Goal: Transaction & Acquisition: Purchase product/service

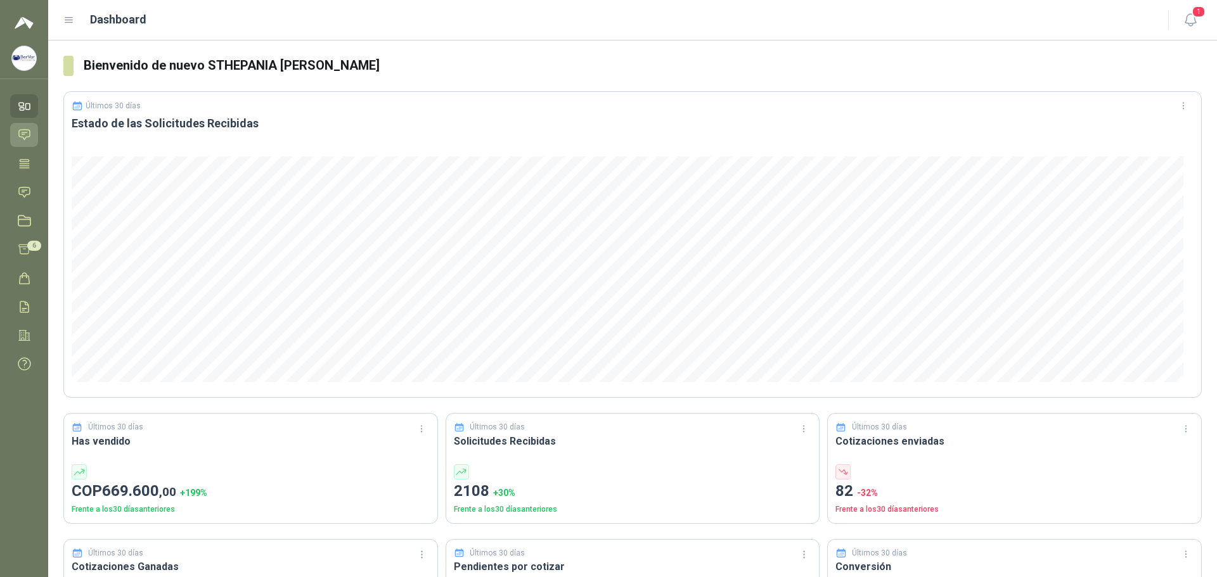
click at [26, 132] on icon at bounding box center [24, 135] width 11 height 10
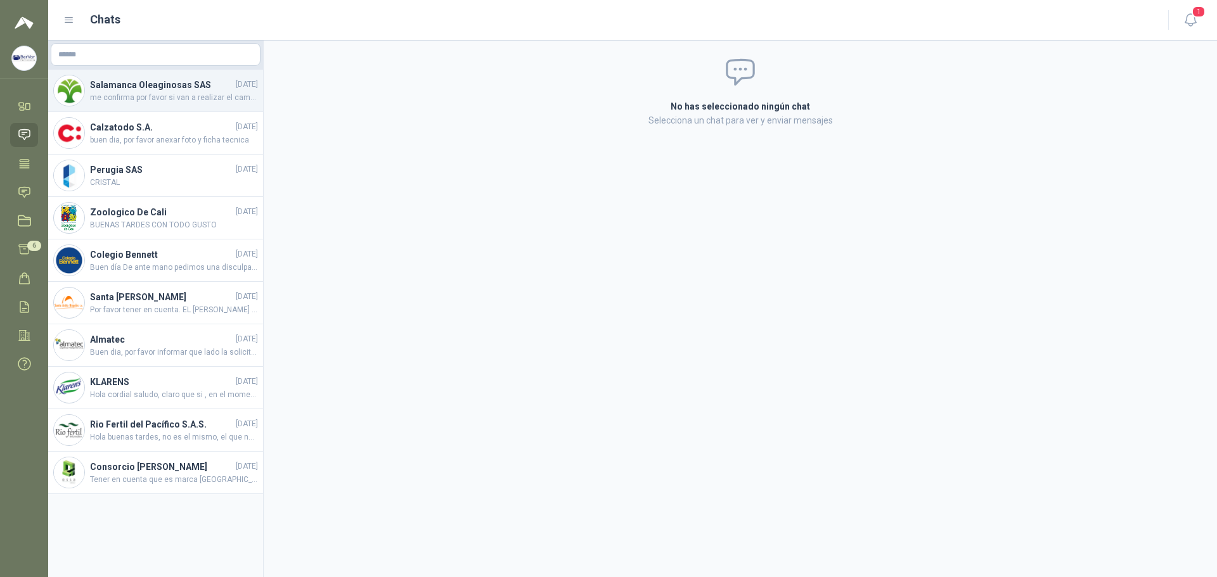
click at [213, 93] on span "me confirma por favor si van a realizar el cambio de los tornillos ??" at bounding box center [174, 98] width 168 height 12
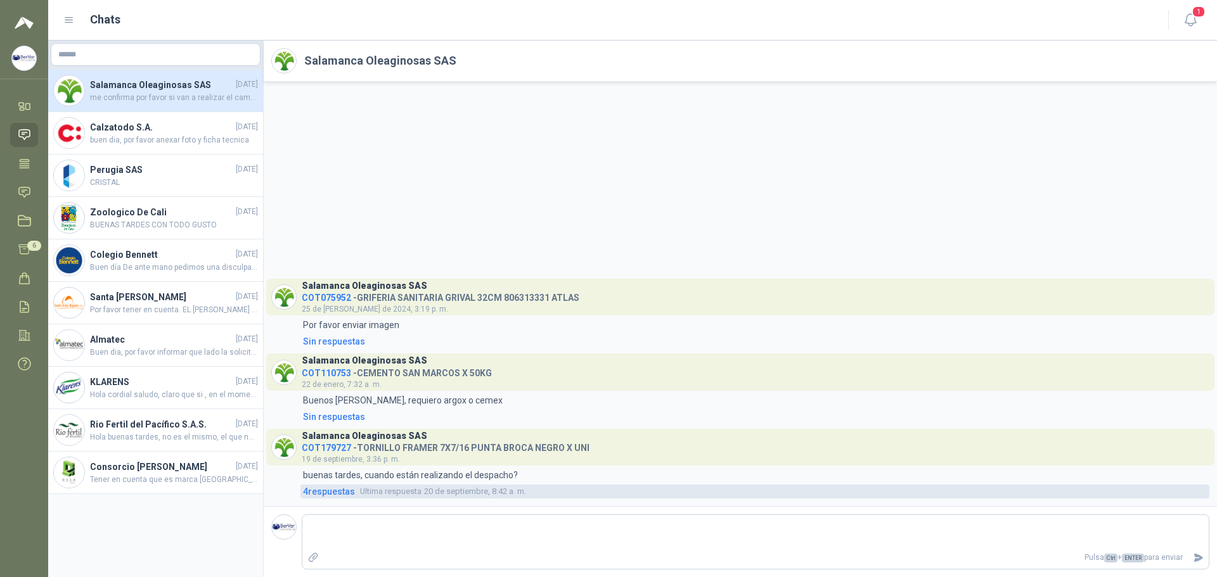
click at [366, 471] on span "Ultima respuesta" at bounding box center [390, 492] width 61 height 13
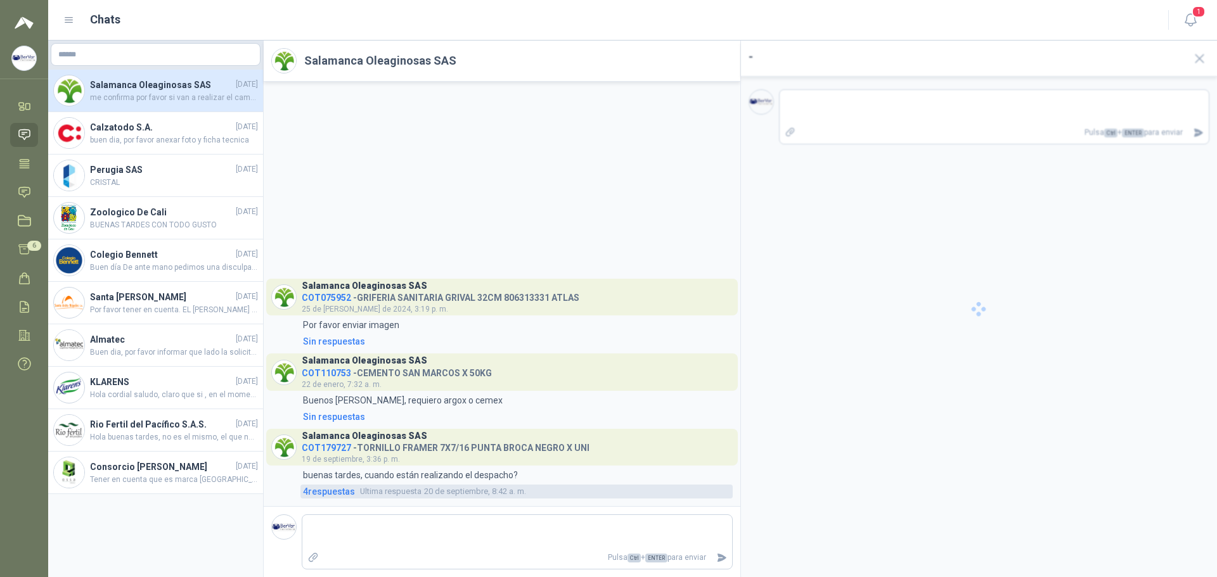
click at [330, 471] on span "4 respuesta s" at bounding box center [329, 492] width 52 height 14
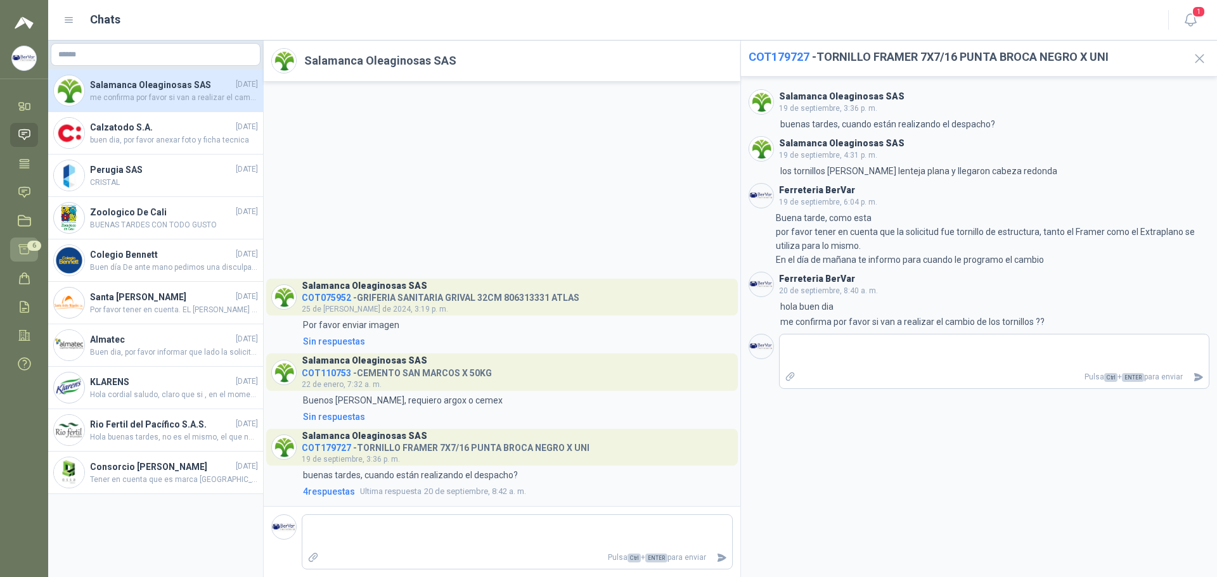
click at [27, 245] on icon at bounding box center [24, 250] width 11 height 10
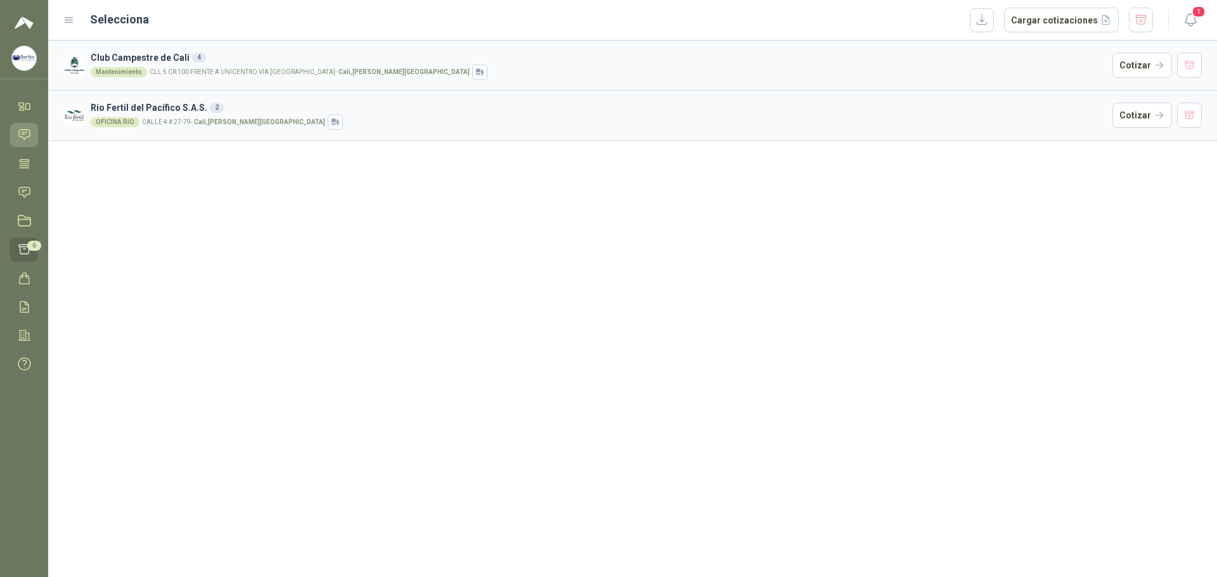
click at [25, 143] on link "Chat" at bounding box center [24, 134] width 28 height 23
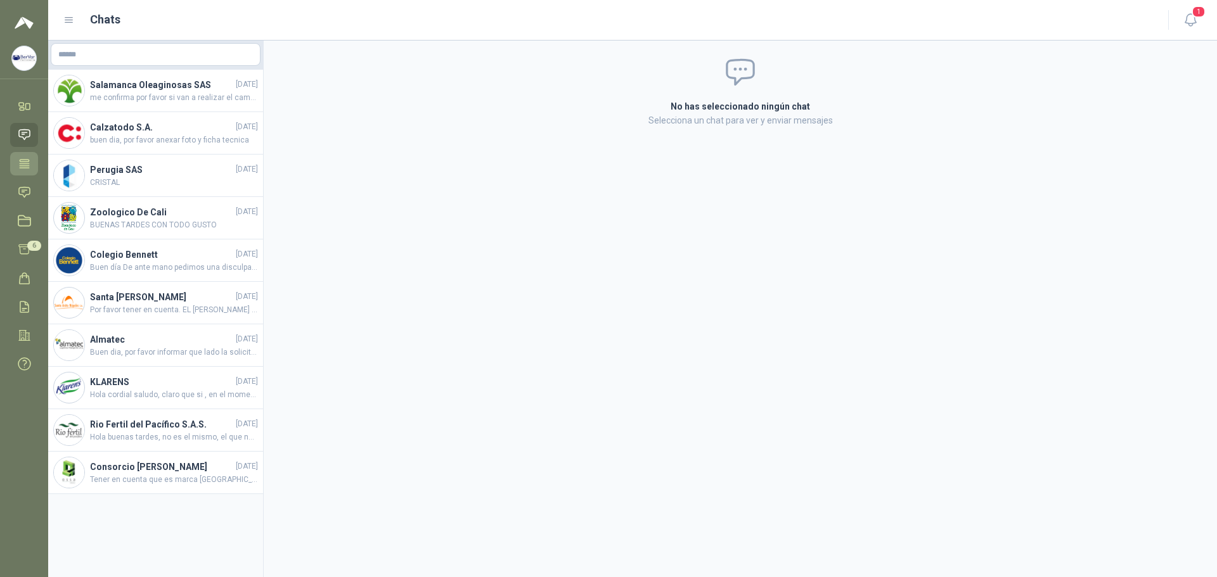
click at [25, 157] on icon at bounding box center [24, 163] width 13 height 13
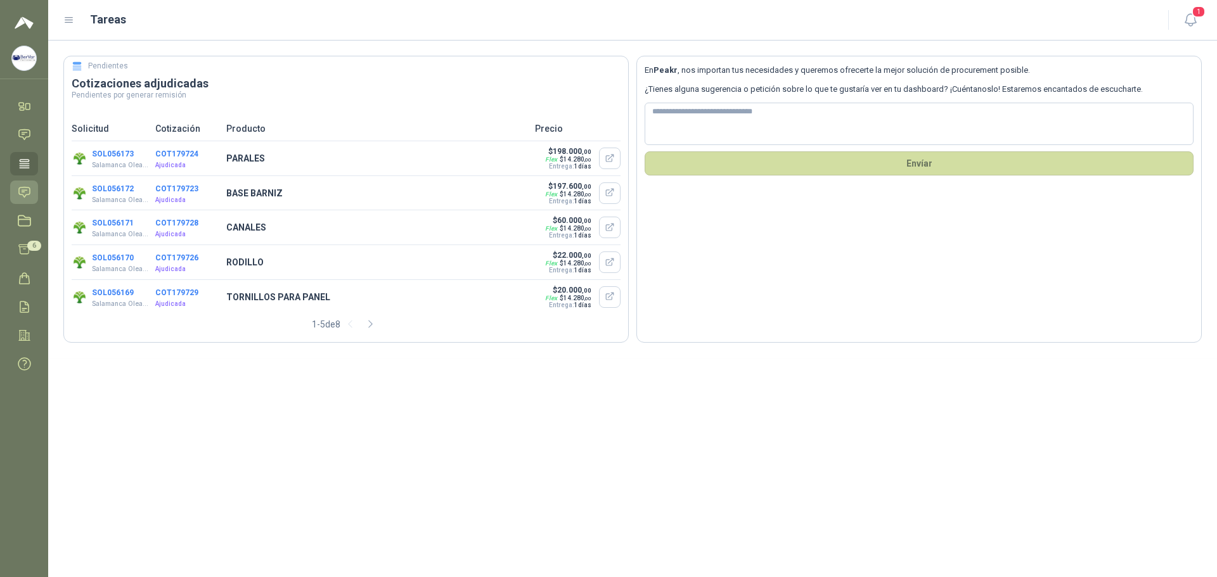
click at [19, 191] on icon at bounding box center [24, 192] width 13 height 13
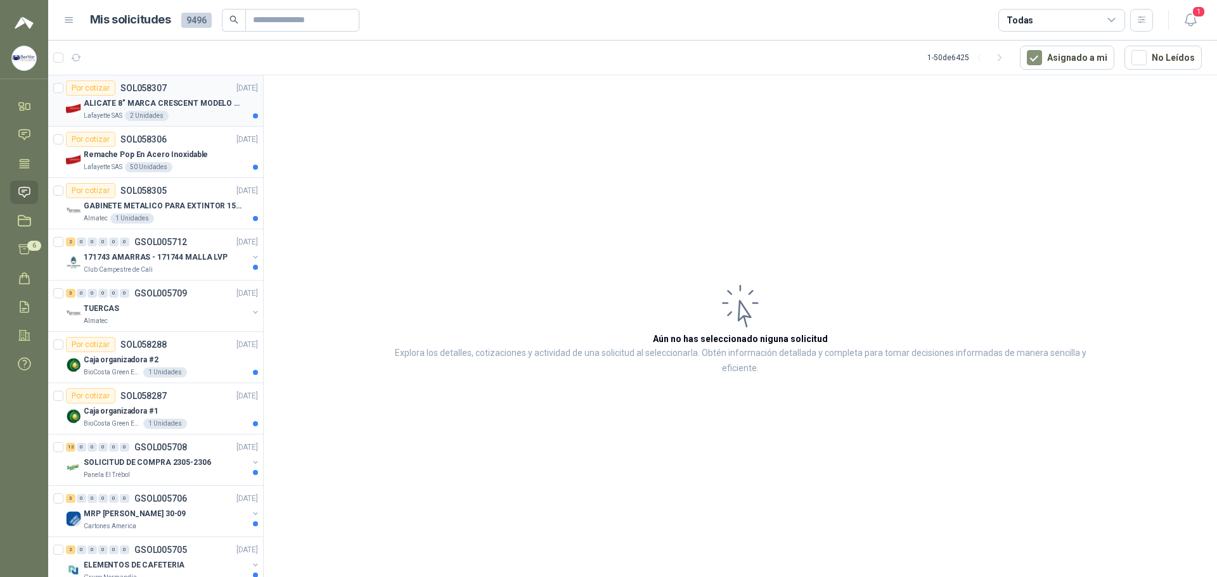
click at [246, 96] on div "ALICATE 8" MARCA CRESCENT MODELO 38008tv" at bounding box center [171, 103] width 174 height 15
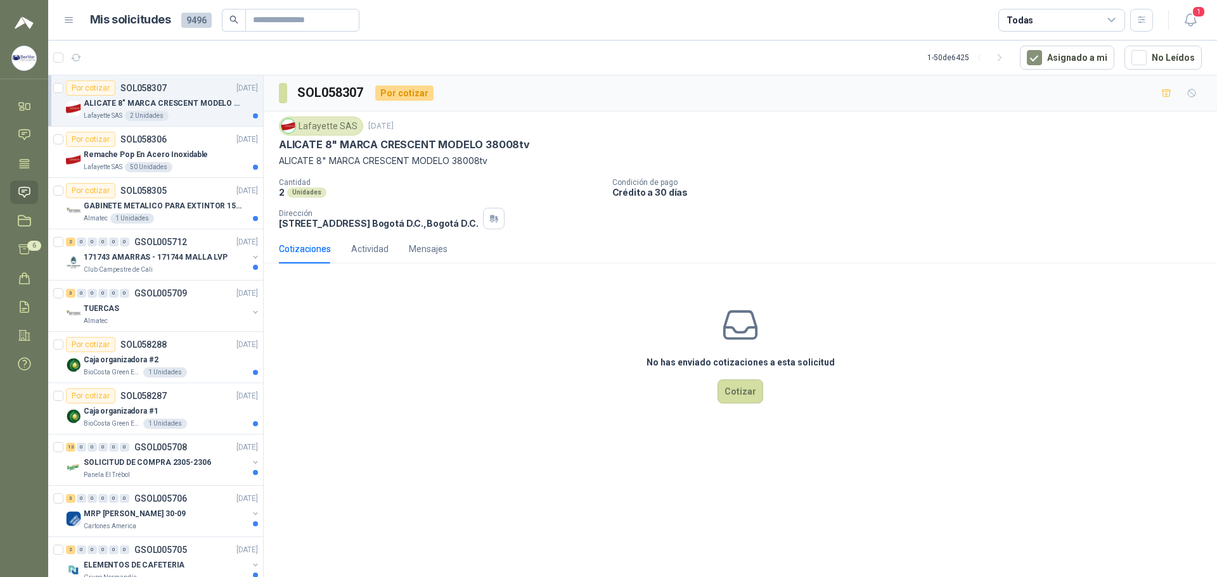
click at [738, 21] on icon at bounding box center [1111, 20] width 11 height 11
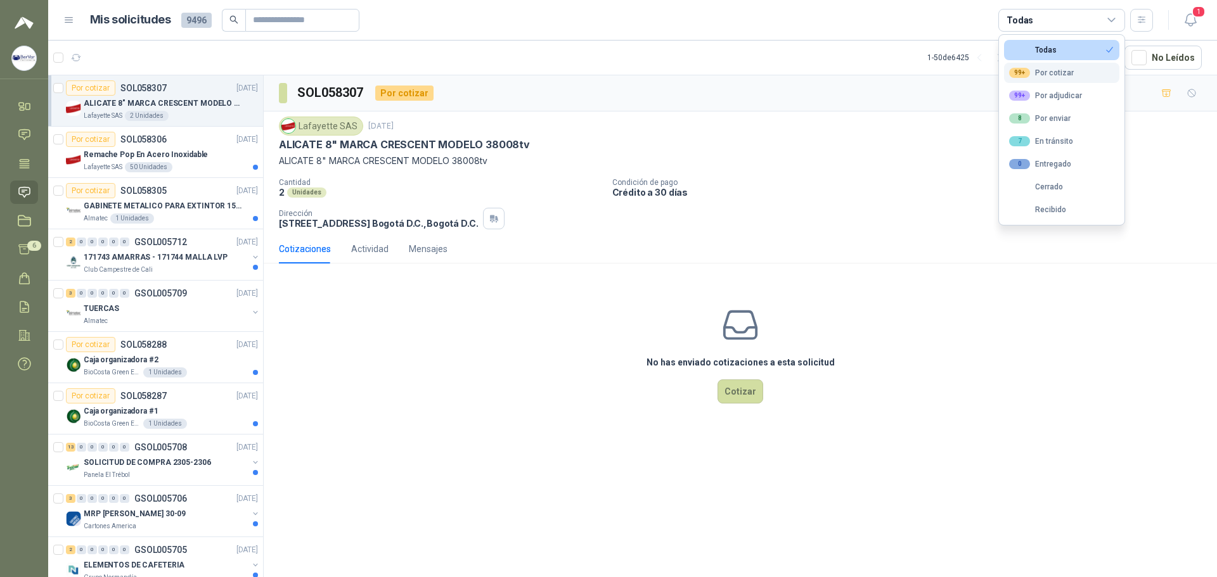
click at [738, 72] on div "99+ Por cotizar" at bounding box center [1041, 73] width 65 height 10
click at [738, 13] on button "button" at bounding box center [1141, 20] width 23 height 23
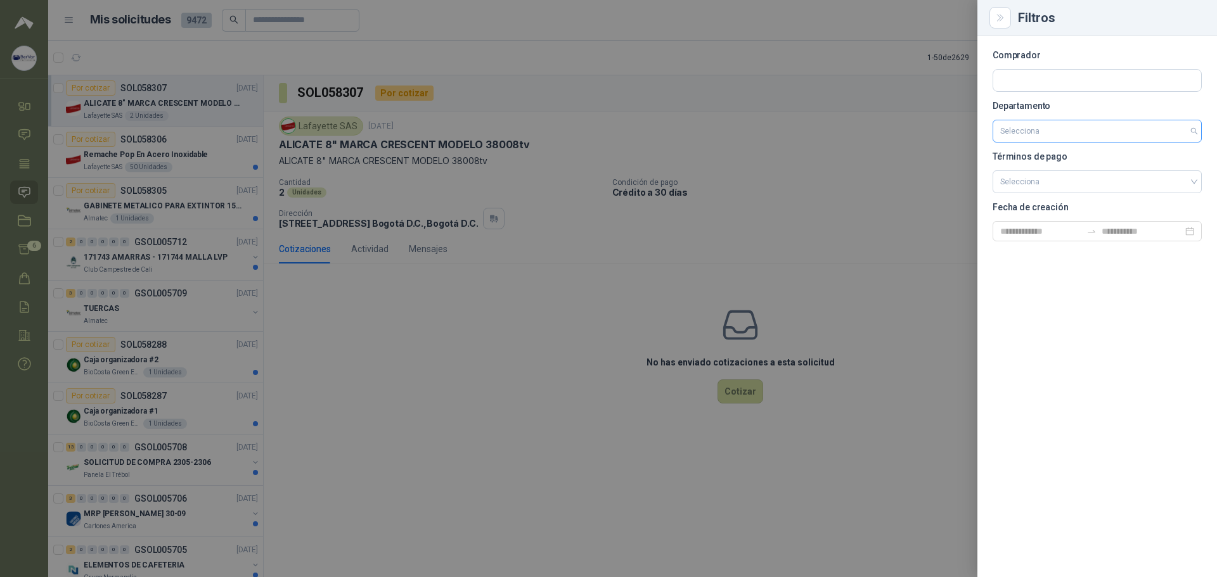
click at [738, 130] on input "search" at bounding box center [1097, 131] width 194 height 22
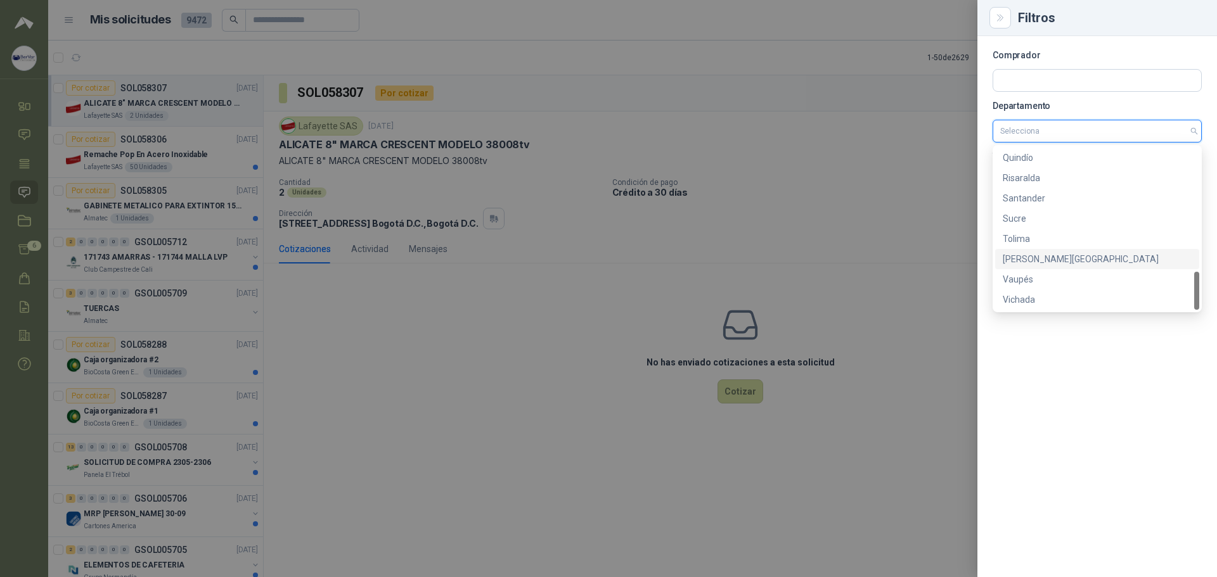
click at [738, 262] on div "[PERSON_NAME][GEOGRAPHIC_DATA]" at bounding box center [1097, 259] width 189 height 14
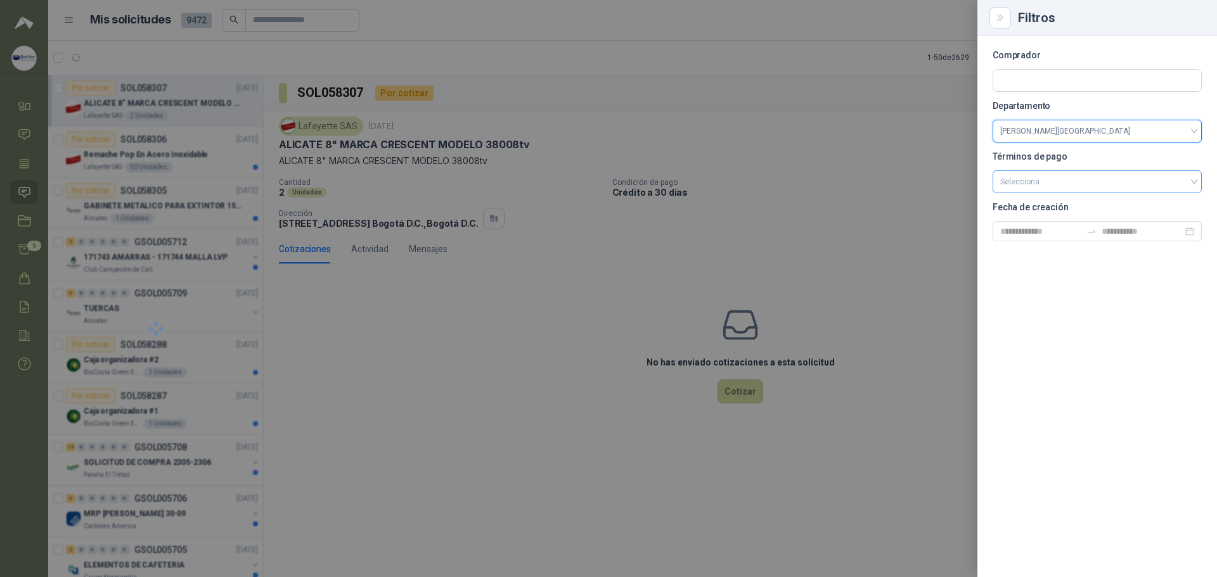
click at [738, 183] on input "search" at bounding box center [1097, 180] width 194 height 19
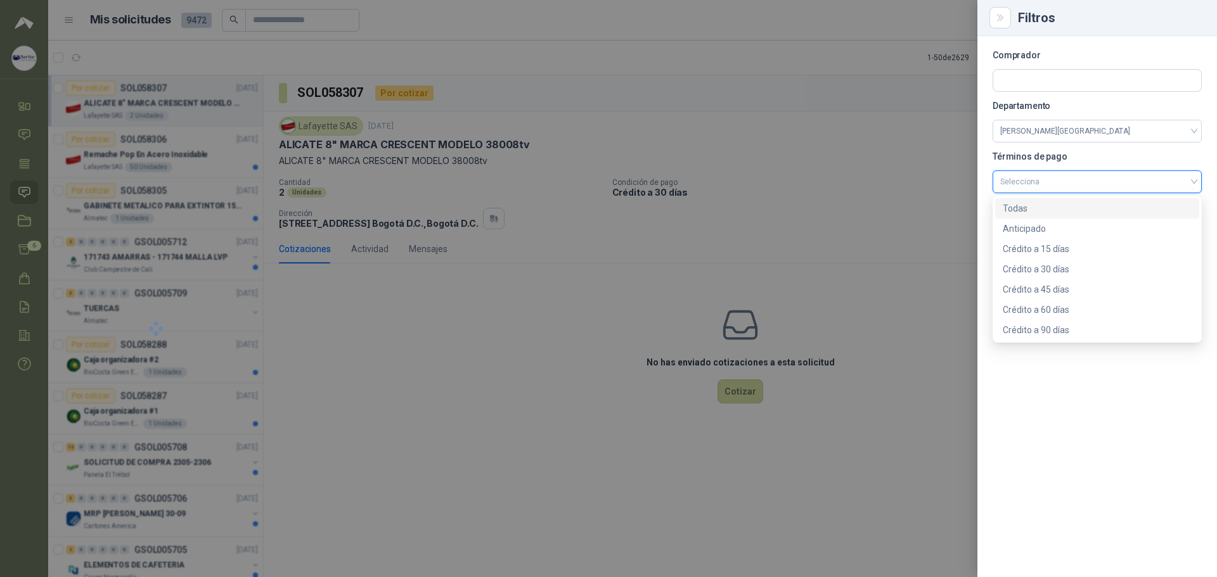
click at [738, 208] on div "Todas" at bounding box center [1097, 209] width 189 height 14
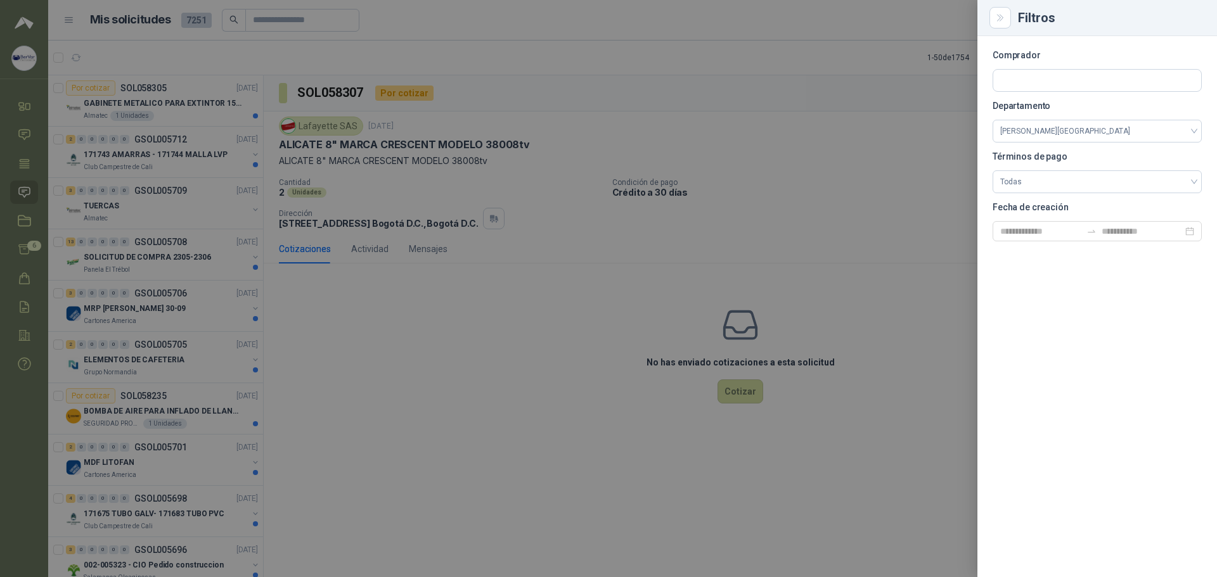
click at [738, 11] on div at bounding box center [608, 288] width 1217 height 577
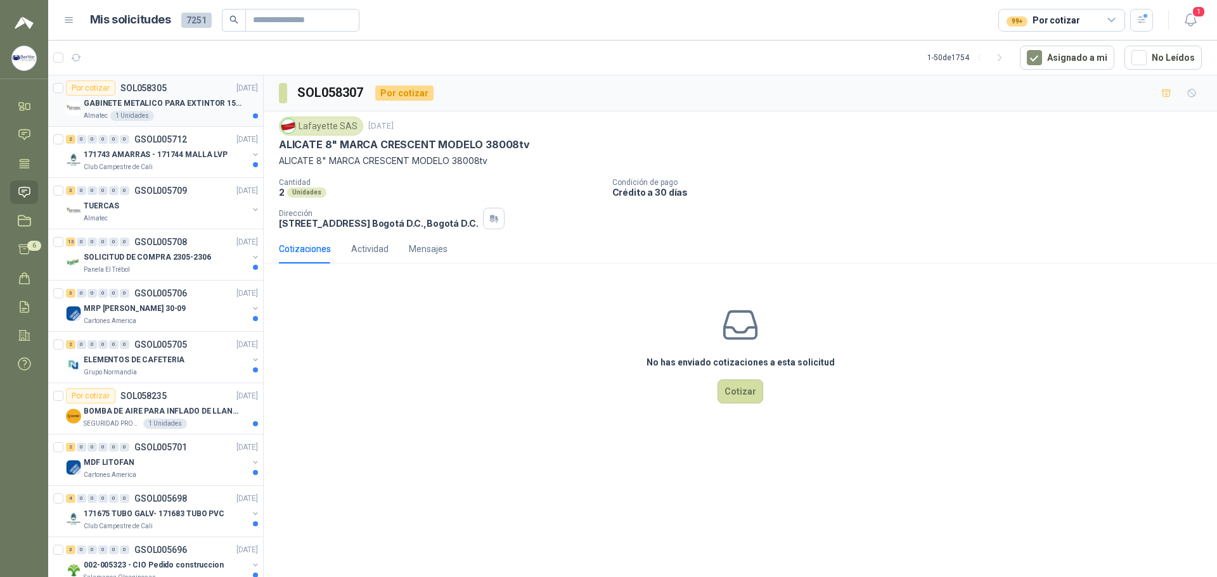
click at [207, 81] on div "Por cotizar SOL058305 [DATE]" at bounding box center [162, 87] width 192 height 15
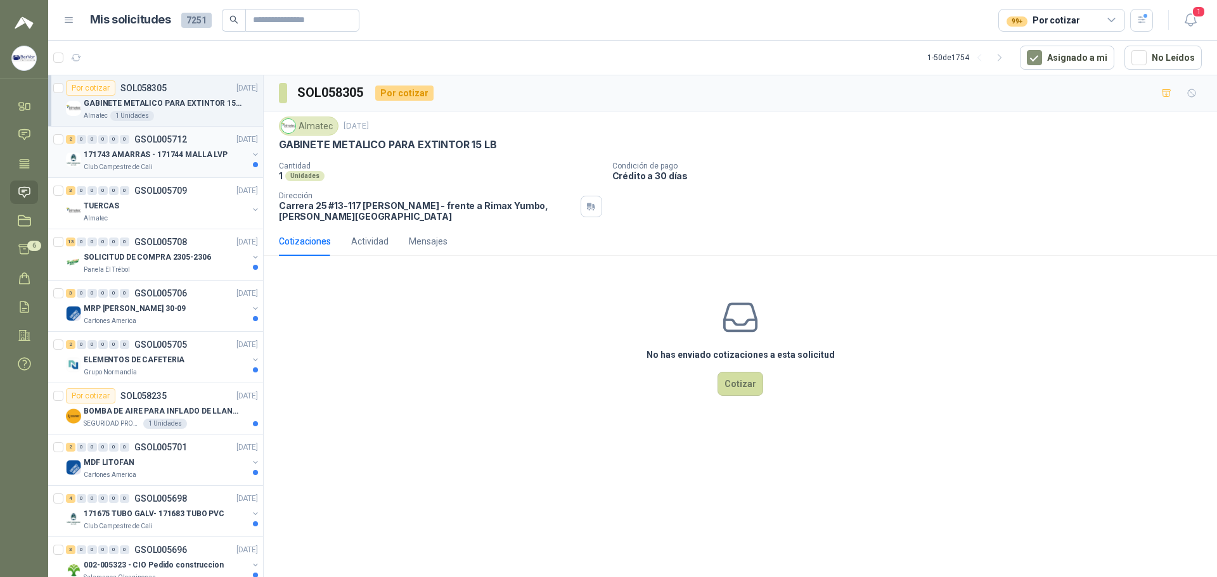
click at [172, 138] on p "GSOL005712" at bounding box center [160, 139] width 53 height 9
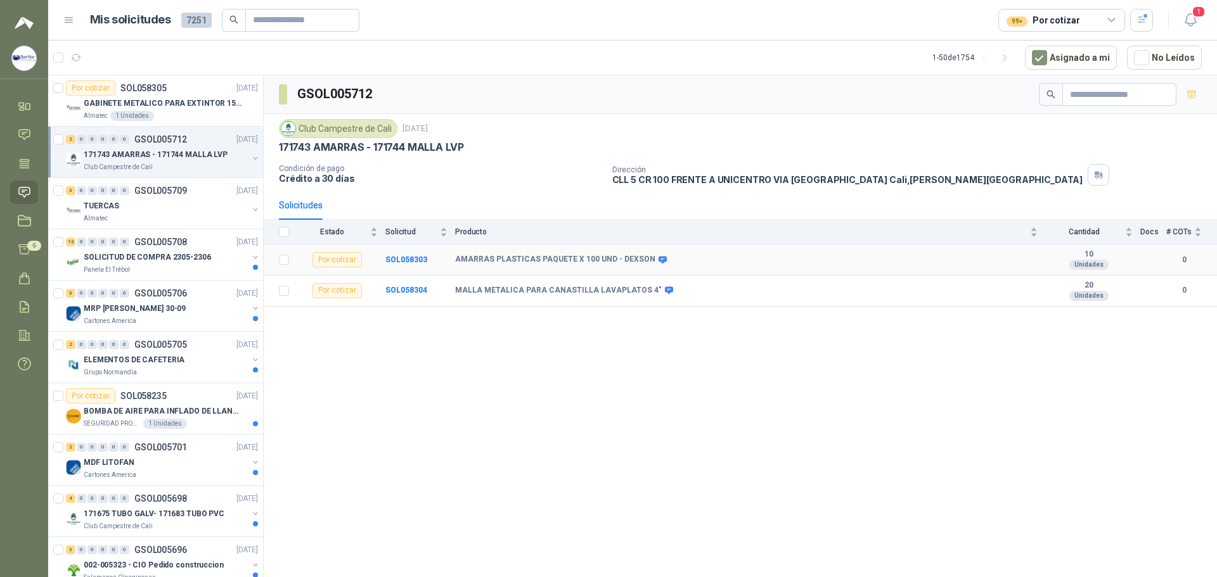
click at [738, 259] on div "AMARRAS PLASTICAS PAQUETE X 100 UND - DEXSON" at bounding box center [746, 260] width 582 height 10
click at [738, 260] on div "Unidades" at bounding box center [1088, 265] width 39 height 10
click at [604, 258] on b "AMARRAS PLASTICAS PAQUETE X 100 UND - DEXSON" at bounding box center [555, 260] width 200 height 10
click at [318, 262] on div "Por cotizar" at bounding box center [336, 259] width 49 height 15
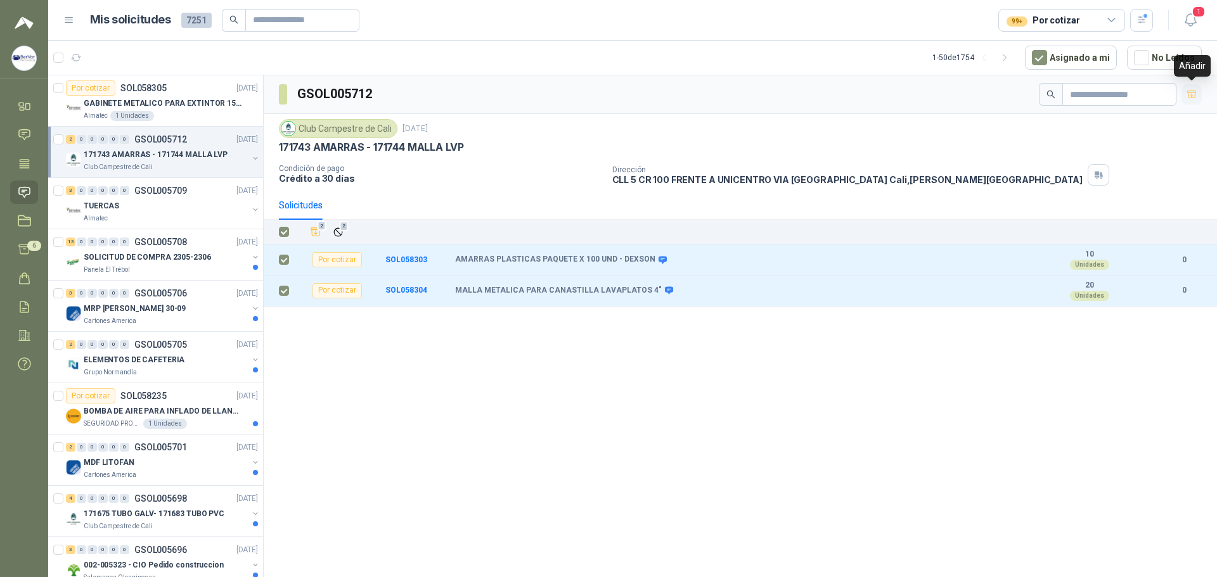
click at [738, 96] on icon "button" at bounding box center [1191, 94] width 9 height 7
click at [25, 247] on icon at bounding box center [24, 250] width 11 height 10
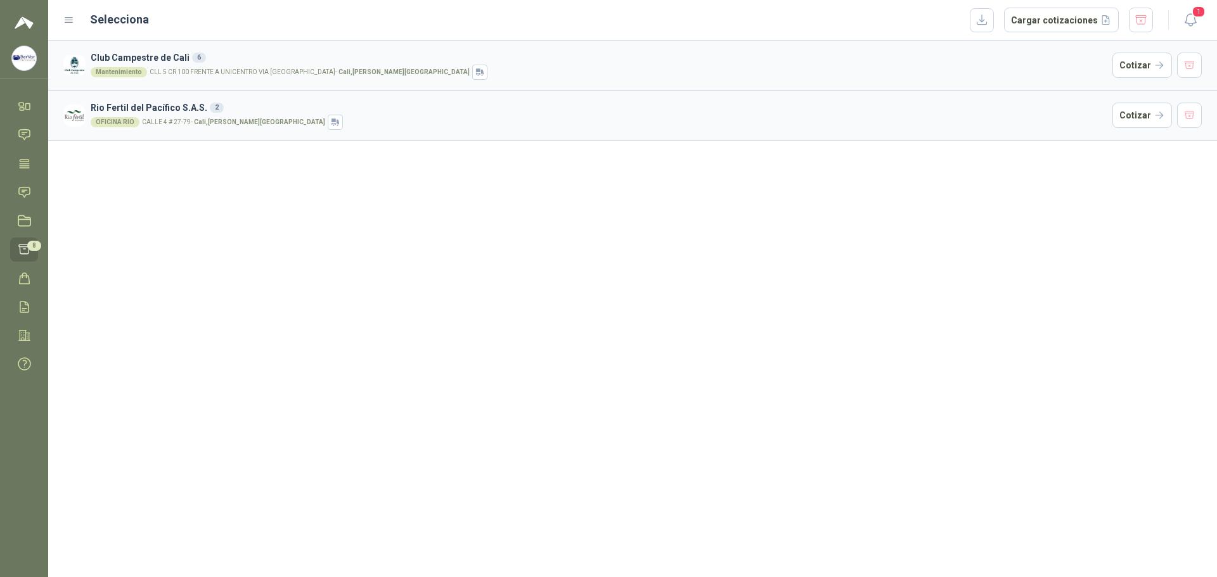
click at [312, 101] on h3 "Rio Fertil del Pacífico S.A.S. 2" at bounding box center [599, 108] width 1017 height 14
click at [368, 59] on h3 "Club Campestre de Cali 6" at bounding box center [599, 58] width 1017 height 14
click at [738, 62] on button "Cotizar" at bounding box center [1142, 65] width 60 height 25
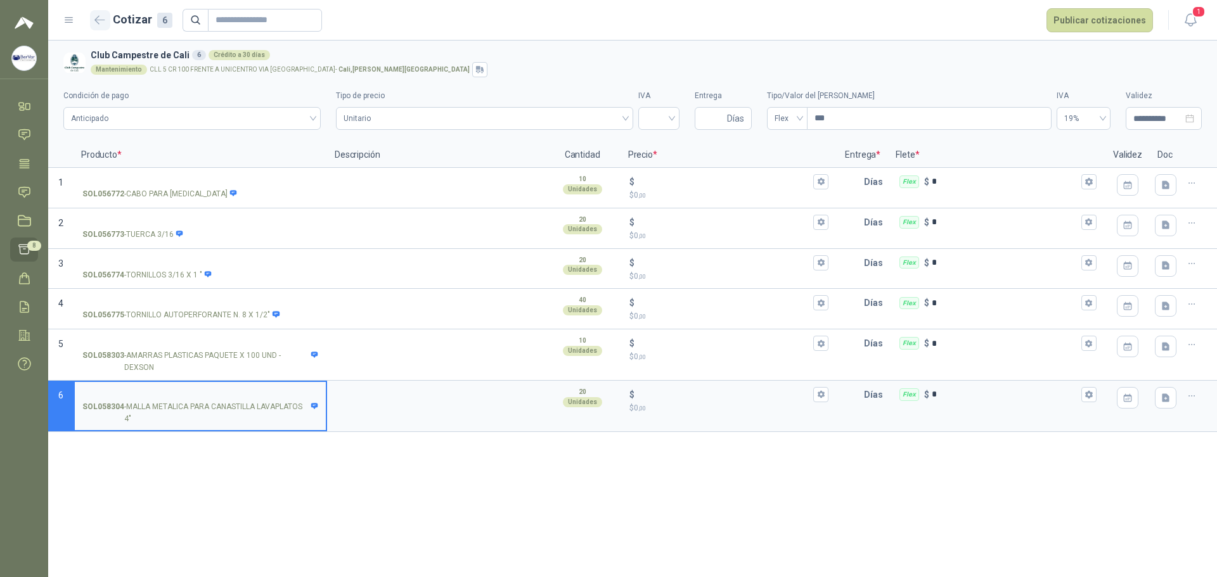
click at [99, 18] on icon "button" at bounding box center [99, 20] width 11 height 10
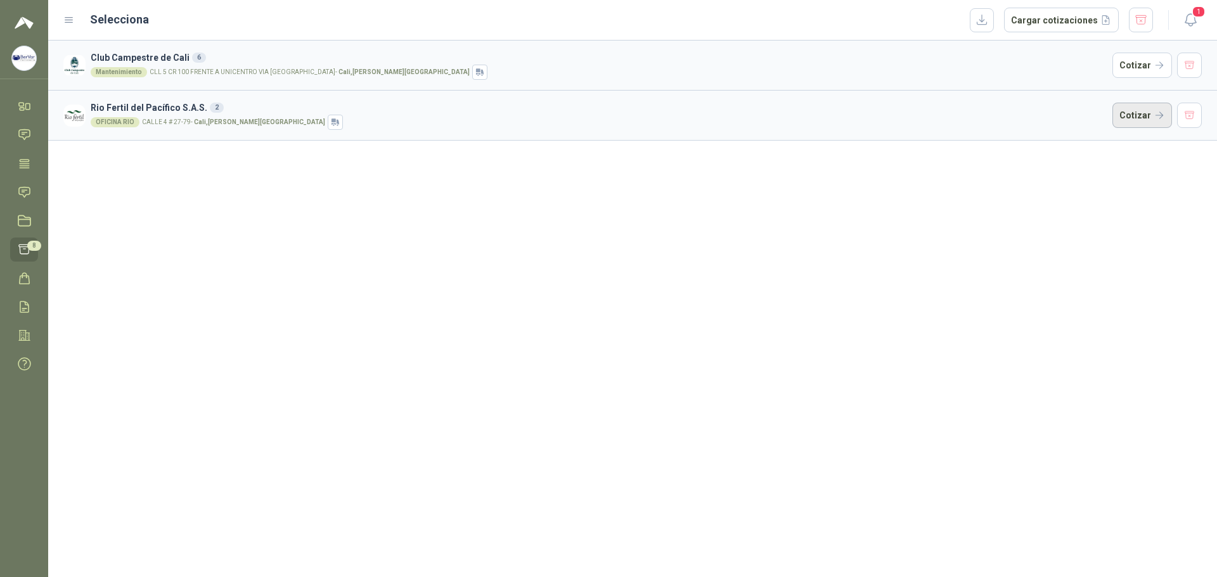
click at [738, 119] on button "Cotizar" at bounding box center [1142, 115] width 60 height 25
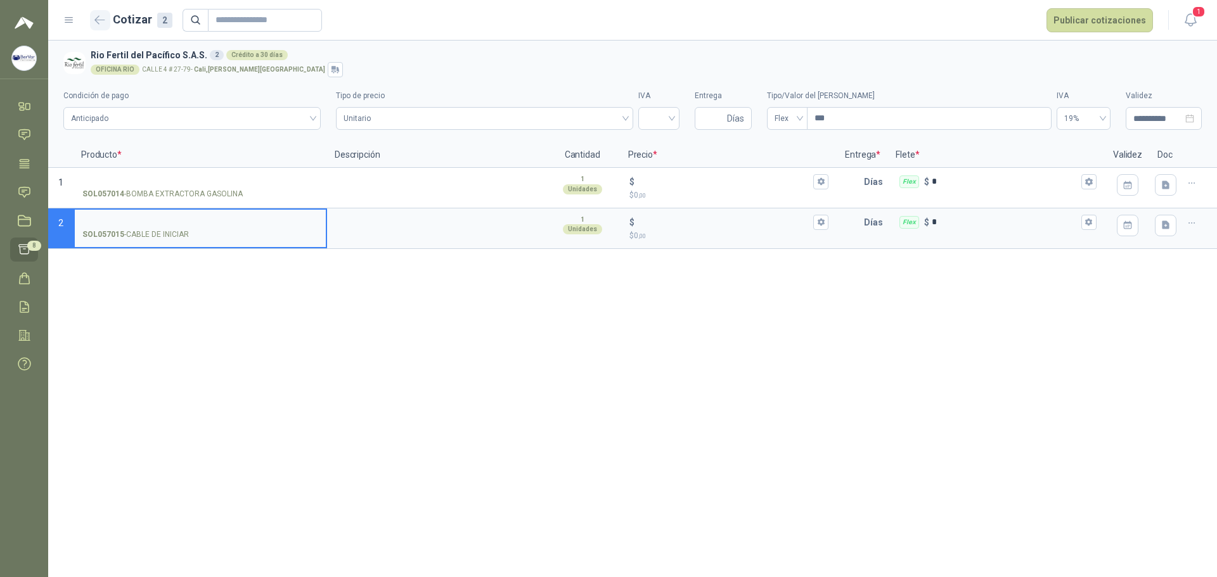
click at [94, 17] on button "button" at bounding box center [100, 20] width 20 height 20
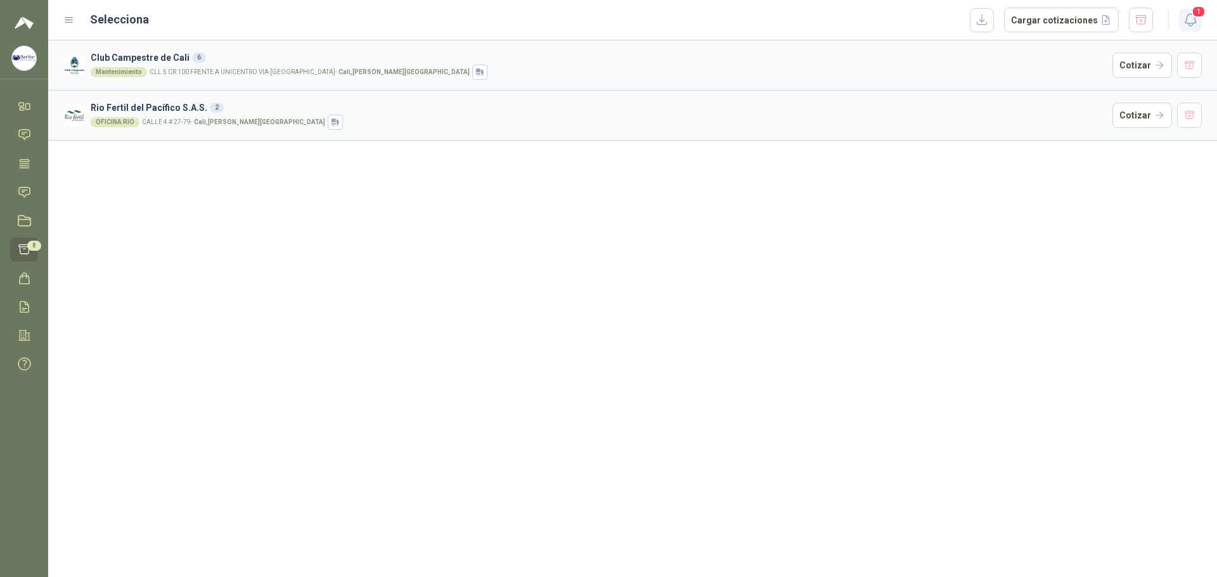
click at [738, 11] on span "1" at bounding box center [1199, 12] width 14 height 12
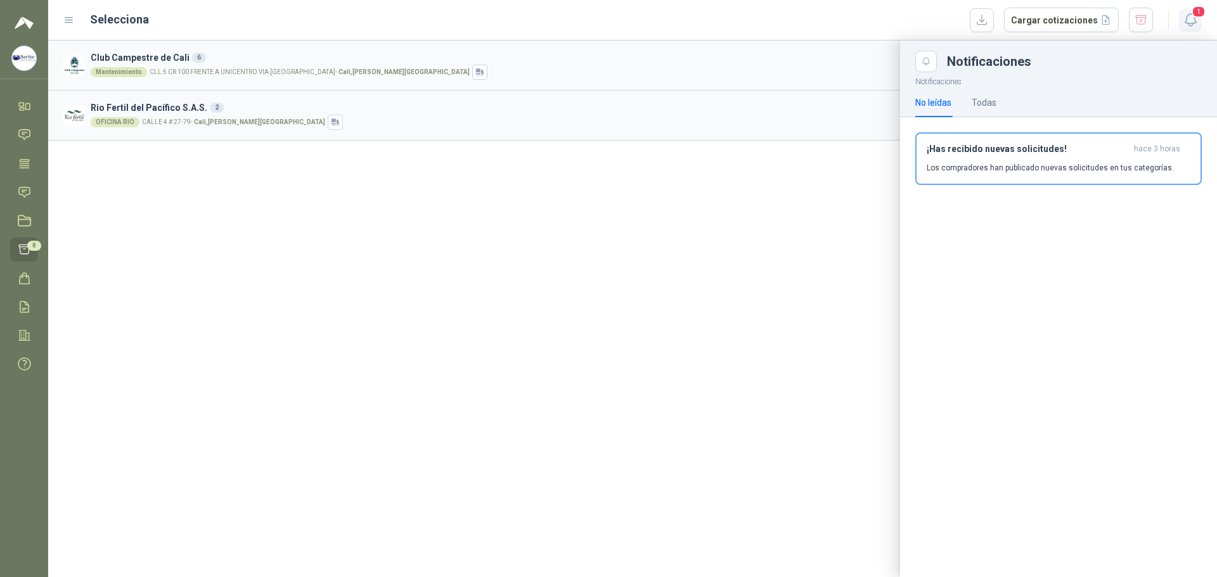
click at [738, 12] on span "1" at bounding box center [1199, 12] width 14 height 12
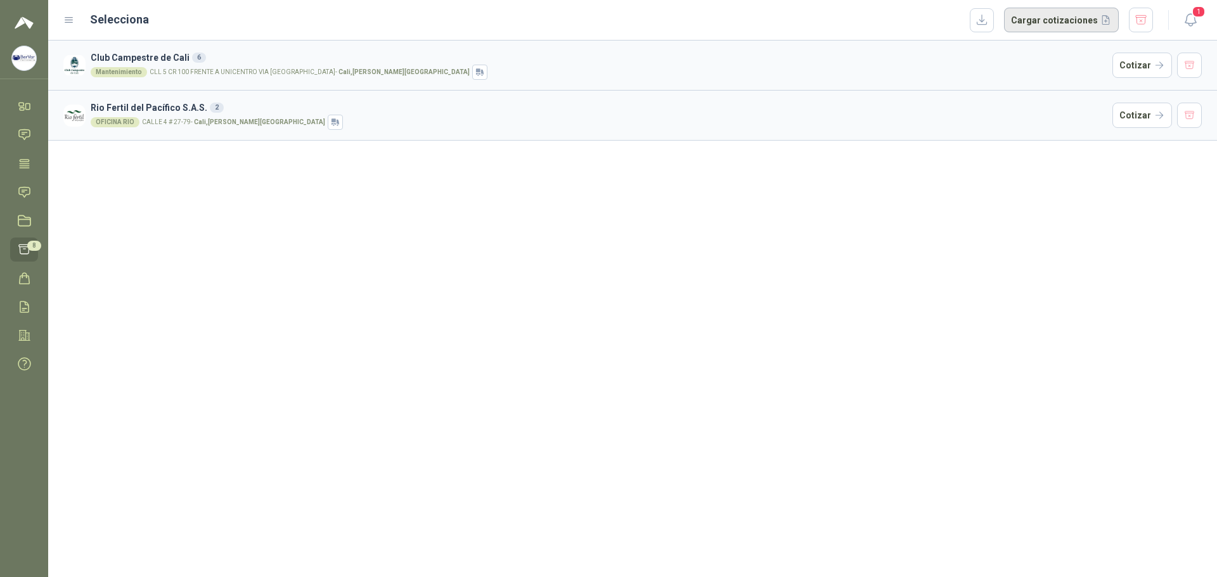
click at [738, 17] on button "Cargar cotizaciones" at bounding box center [1061, 20] width 115 height 25
click at [13, 200] on link "Solicitudes" at bounding box center [24, 192] width 28 height 23
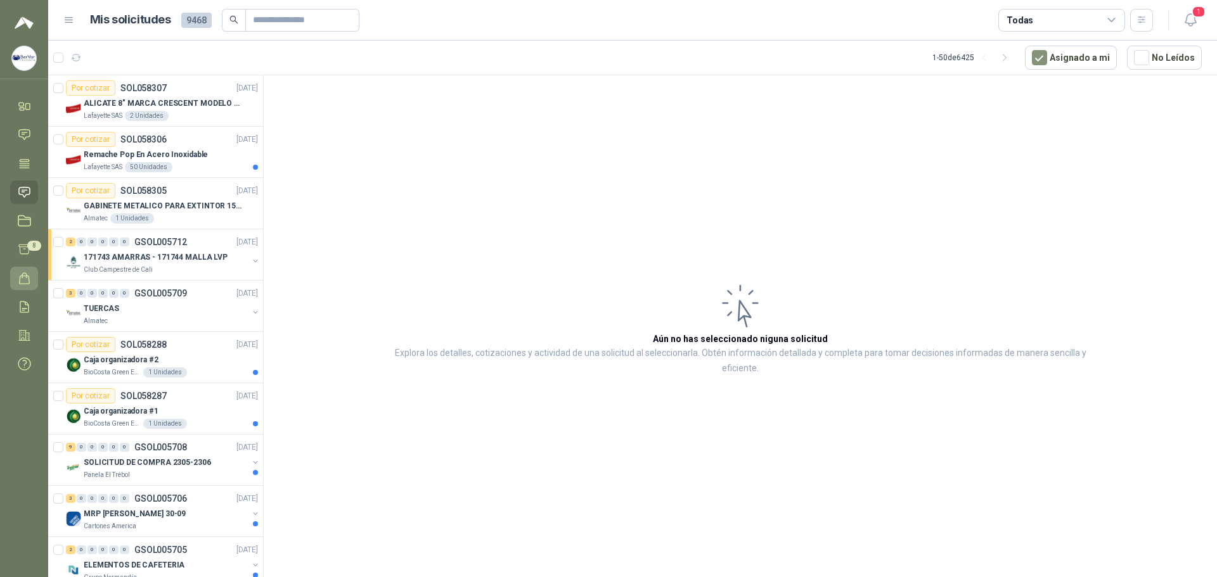
click at [31, 271] on link "Órdenes de Compra" at bounding box center [24, 278] width 28 height 23
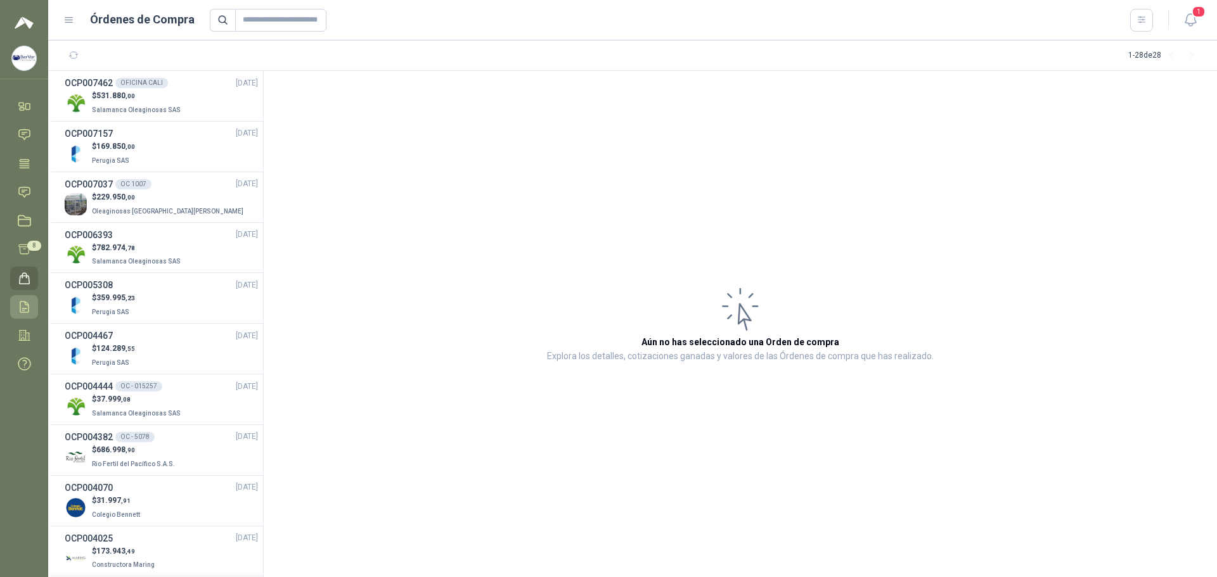
click at [18, 310] on icon at bounding box center [24, 306] width 13 height 13
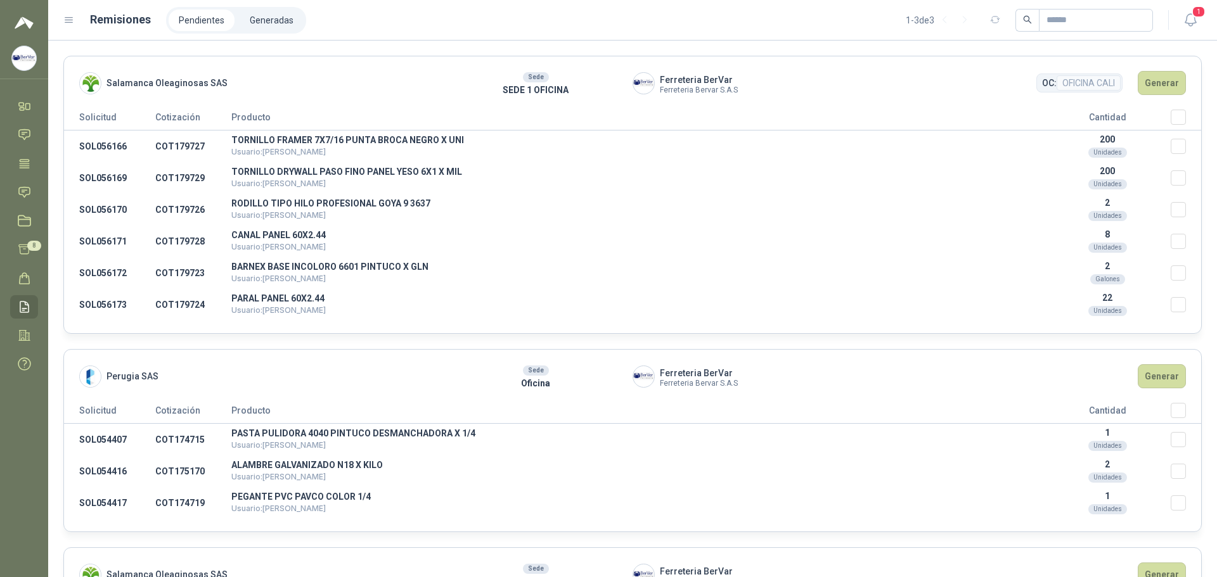
click at [41, 240] on ul "Inicio Chat Tareas Solicitudes Licitaciones Cotizar 8 Órdenes de Compra Remisio…" at bounding box center [24, 237] width 48 height 287
click at [39, 240] on ul "Inicio Chat Tareas Solicitudes Licitaciones Cotizar 8 Órdenes de Compra Remisio…" at bounding box center [24, 237] width 48 height 287
click at [23, 245] on icon at bounding box center [24, 250] width 11 height 10
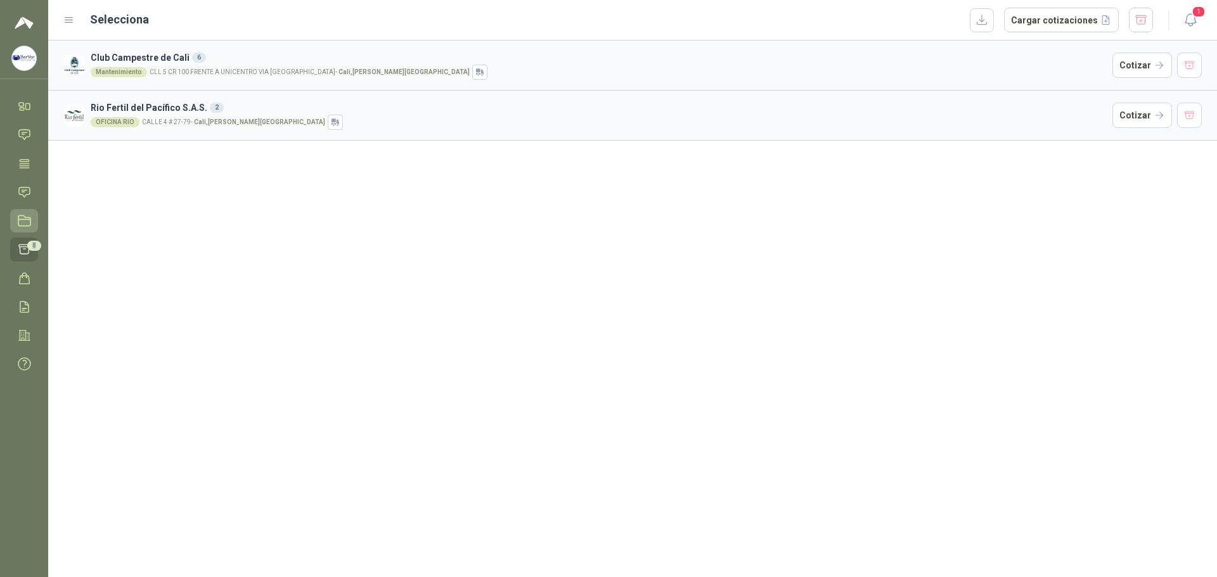
click at [25, 218] on icon at bounding box center [24, 220] width 13 height 13
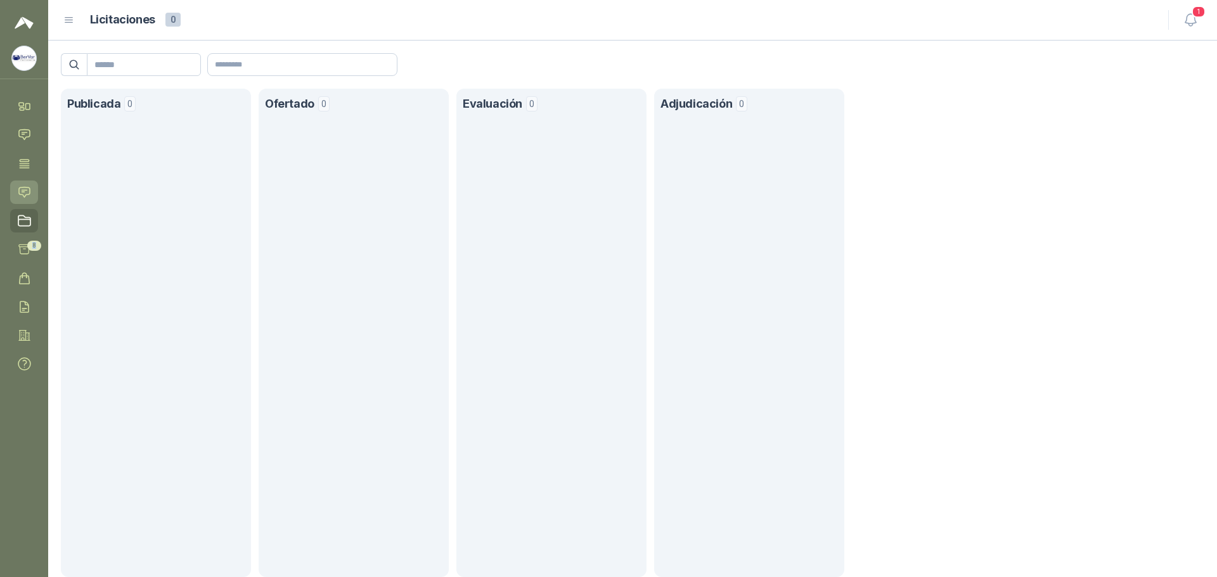
click at [28, 189] on icon at bounding box center [24, 192] width 13 height 13
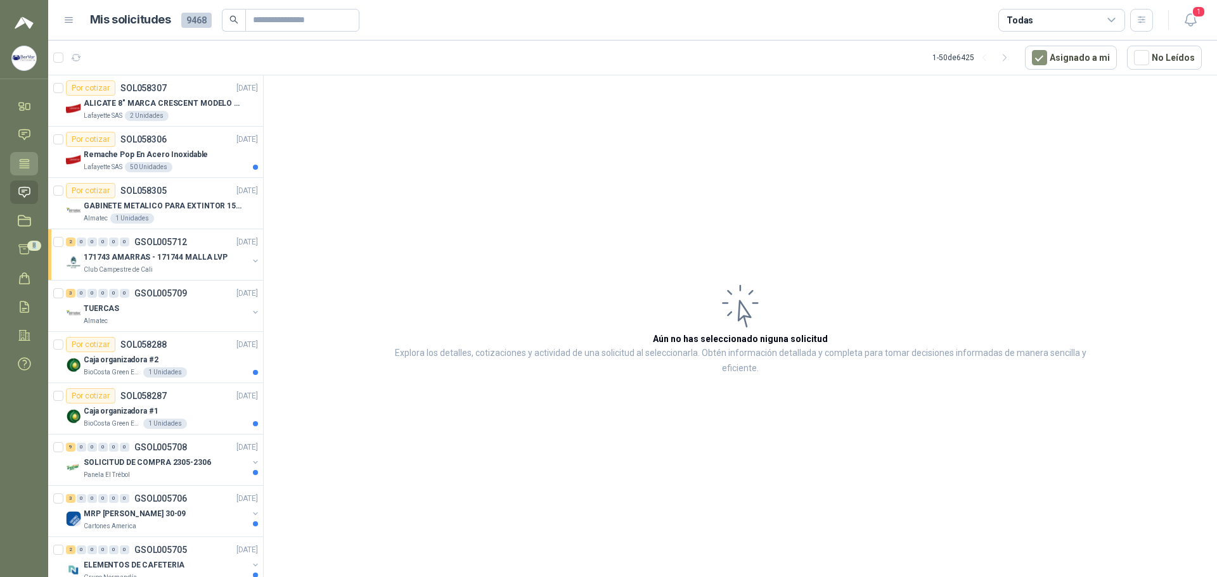
click at [30, 162] on icon at bounding box center [24, 163] width 13 height 13
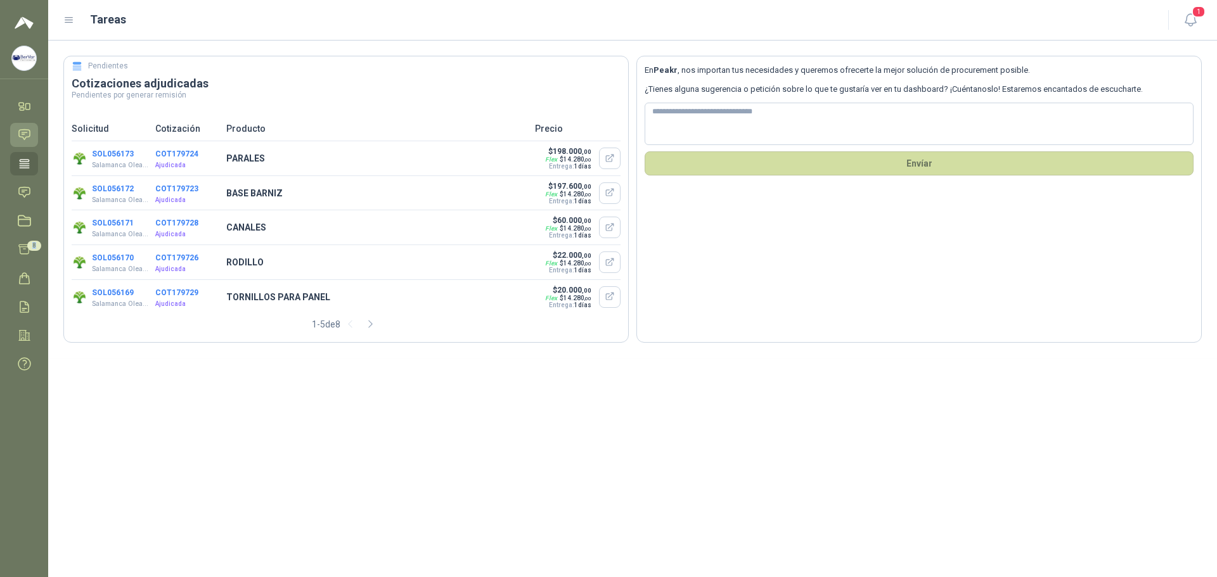
click at [19, 141] on icon at bounding box center [24, 134] width 13 height 13
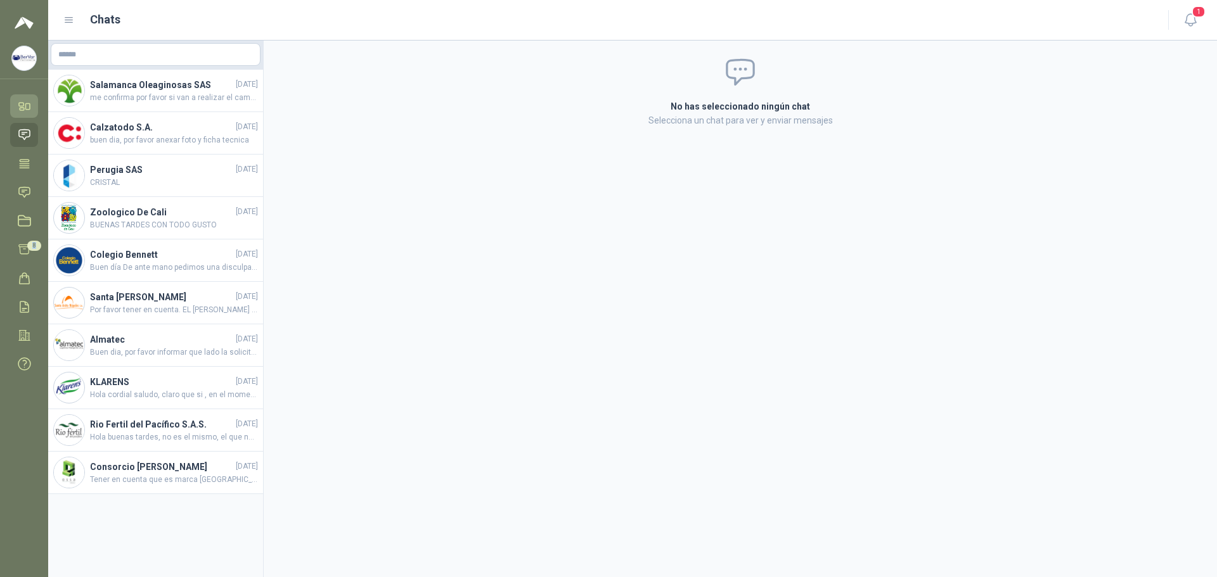
click at [34, 106] on link "Inicio" at bounding box center [24, 105] width 28 height 23
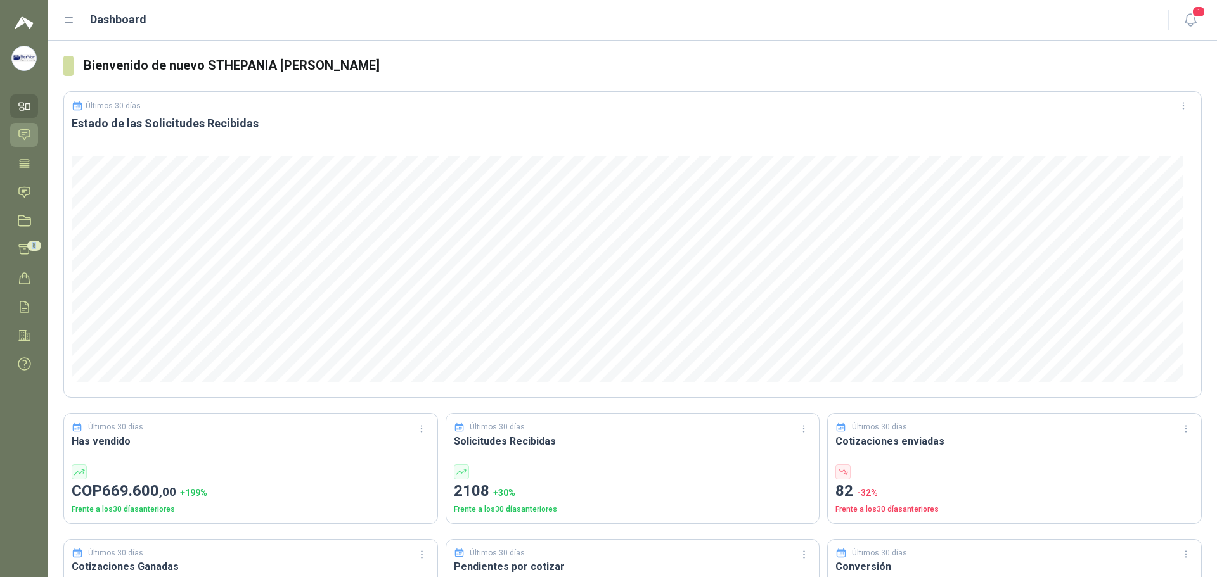
click at [23, 143] on link "Chat" at bounding box center [24, 134] width 28 height 23
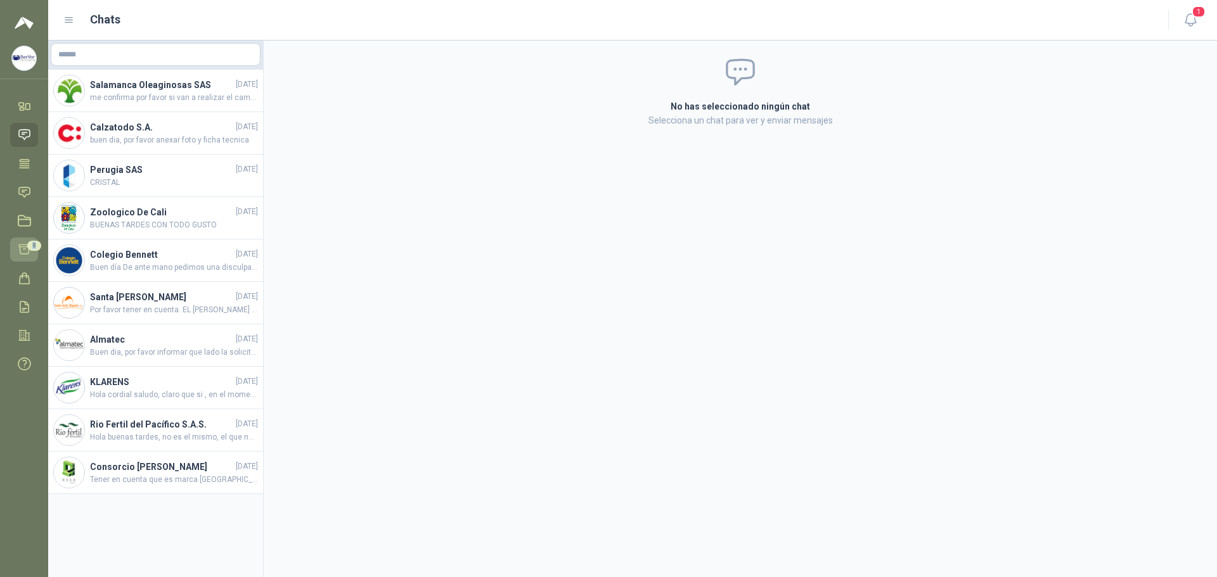
click at [26, 252] on icon at bounding box center [24, 249] width 13 height 13
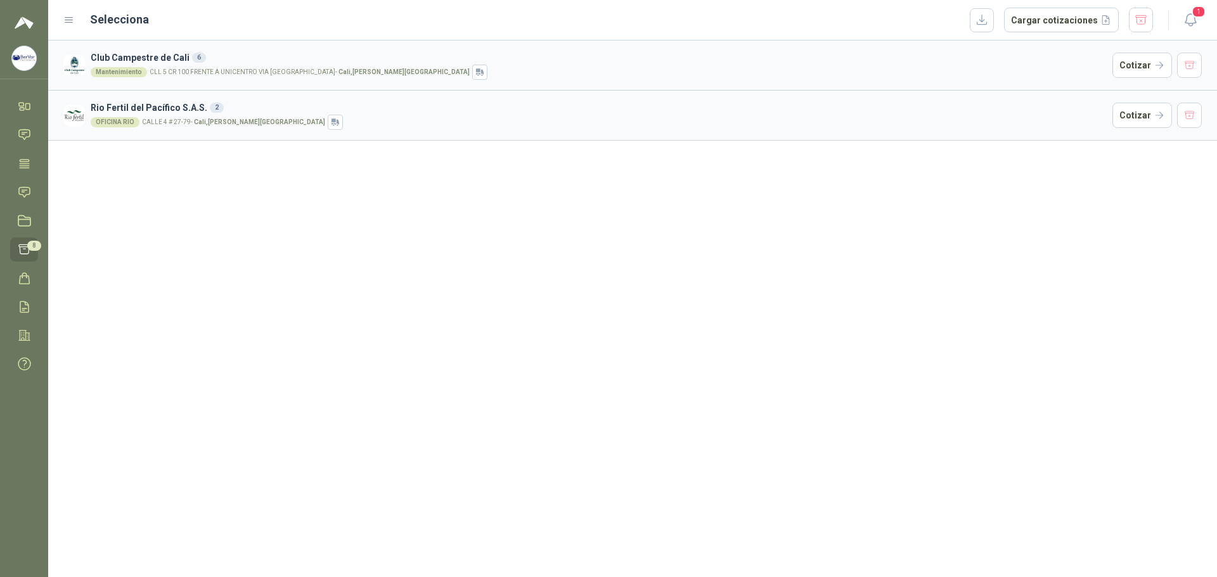
click at [632, 86] on article "Club Campestre de Cali 6 Mantenimiento CLL 5 CR 100 FRENTE A UNICENTRO VIA [GEO…" at bounding box center [632, 65] width 1169 height 49
click at [738, 60] on h3 "Club Campestre de Cali 6" at bounding box center [599, 58] width 1017 height 14
click at [738, 77] on button "Cotizar" at bounding box center [1142, 65] width 60 height 25
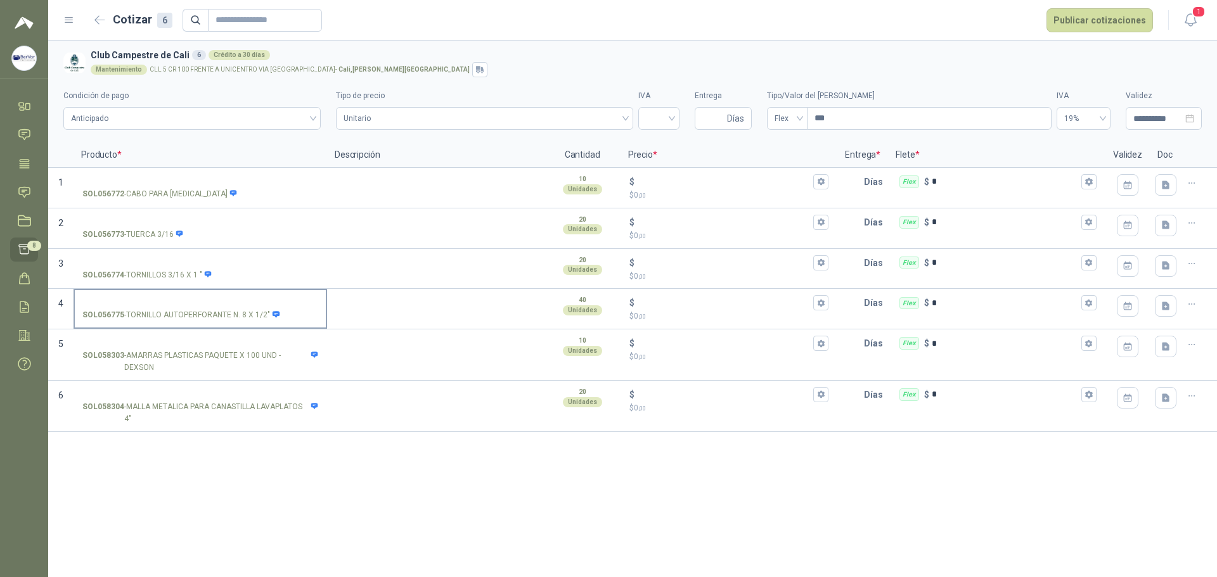
click at [134, 293] on label "SOL056775 - TORNILLO AUTOPERFORANTE N. 8 X 1/2"" at bounding box center [200, 308] width 251 height 36
click at [134, 299] on input "SOL056775 - TORNILLO AUTOPERFORANTE N. 8 X 1/2"" at bounding box center [200, 304] width 236 height 10
click at [738, 311] on button "button" at bounding box center [1191, 304] width 20 height 20
click at [738, 159] on p "[PERSON_NAME] *" at bounding box center [996, 155] width 217 height 25
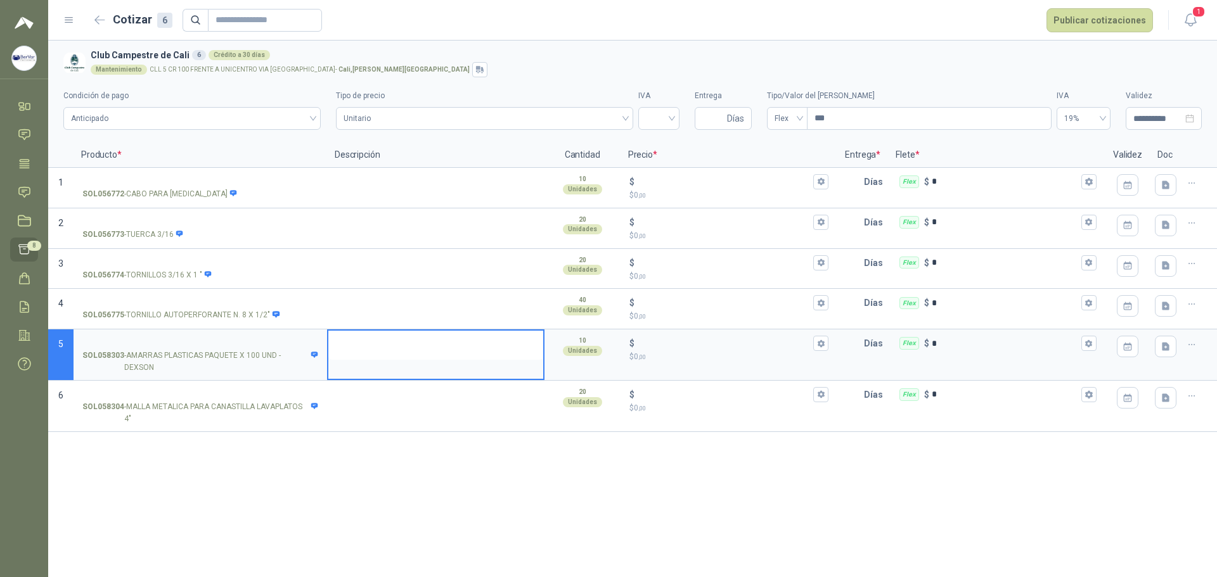
click at [371, 357] on textarea at bounding box center [435, 345] width 215 height 29
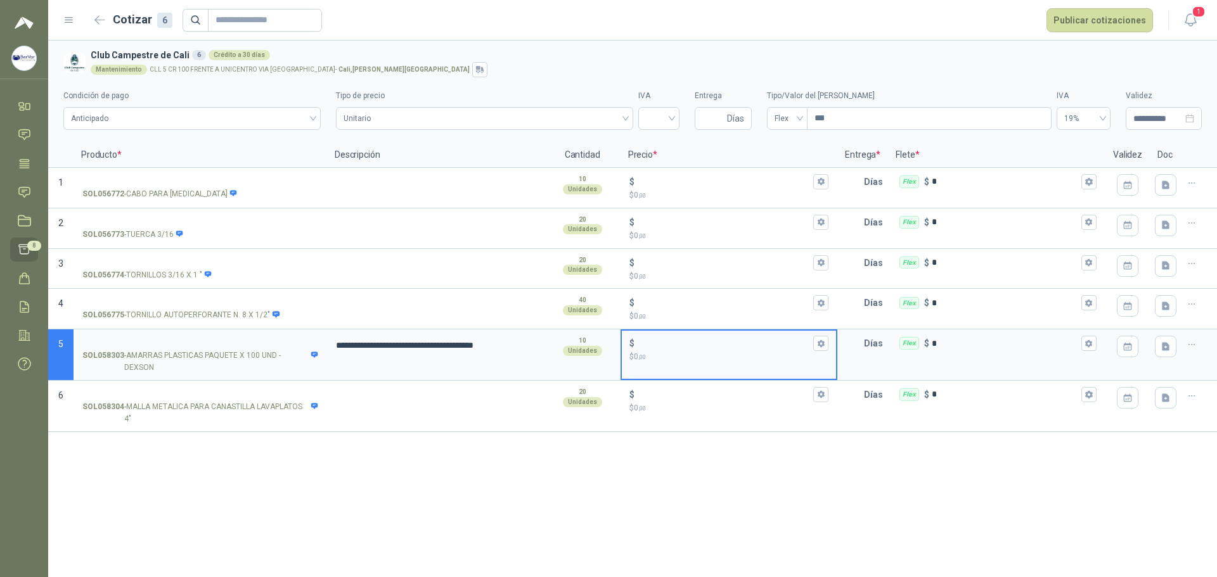
click at [651, 346] on input "$ $ 0 ,00" at bounding box center [724, 344] width 174 height 10
type input "******"
click at [738, 344] on p "Días" at bounding box center [876, 343] width 24 height 25
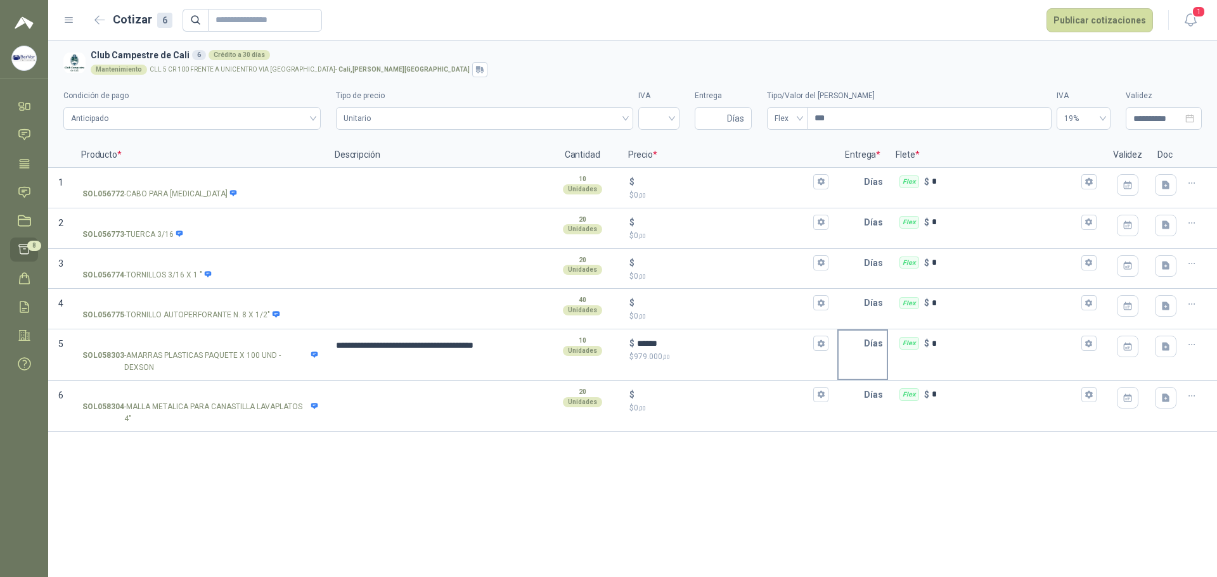
click at [738, 371] on div "Días" at bounding box center [862, 355] width 51 height 51
click at [738, 366] on div "Días" at bounding box center [862, 355] width 51 height 51
click at [738, 352] on input "text" at bounding box center [851, 343] width 25 height 25
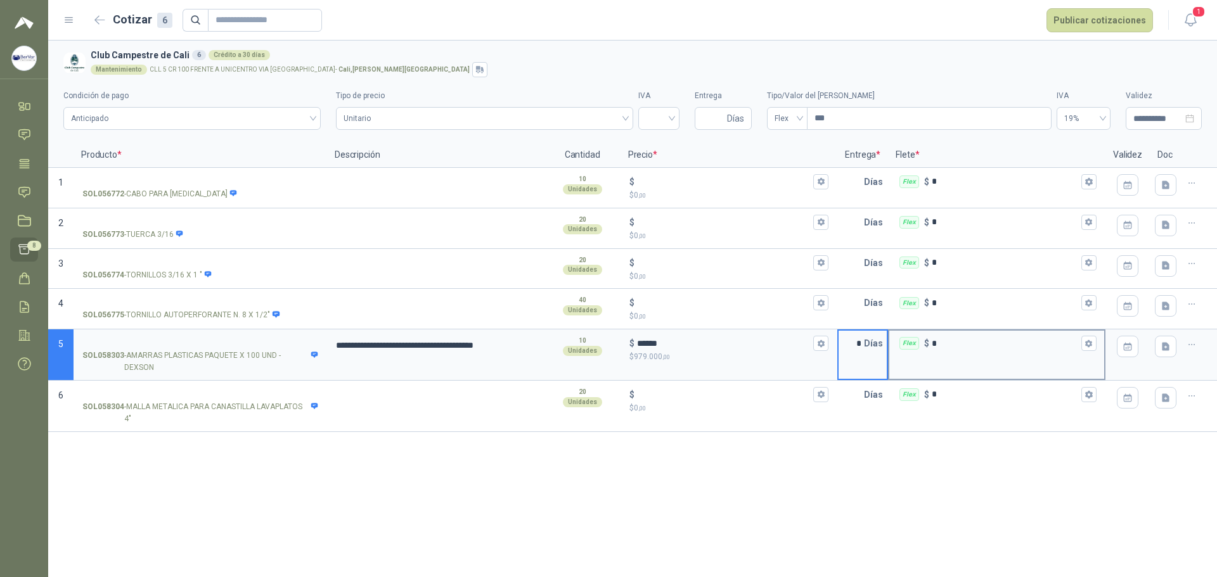
type input "*"
click at [738, 343] on input "*" at bounding box center [1005, 344] width 147 height 10
type input "******"
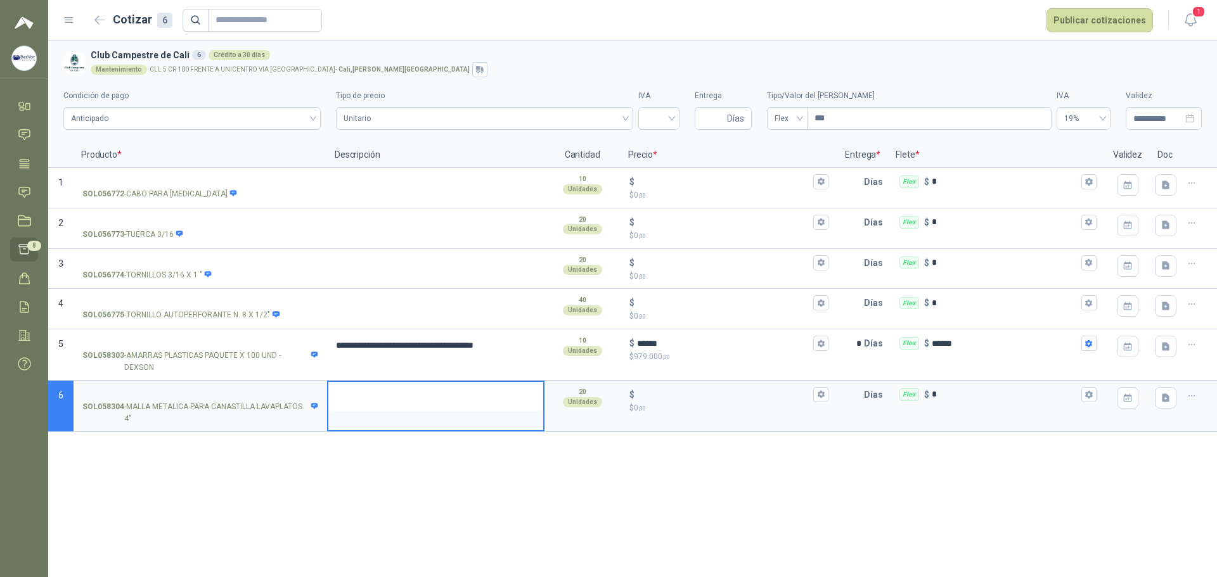
click at [359, 404] on textarea at bounding box center [435, 396] width 215 height 29
click at [378, 412] on textarea "**********" at bounding box center [435, 403] width 215 height 43
type textarea "**********"
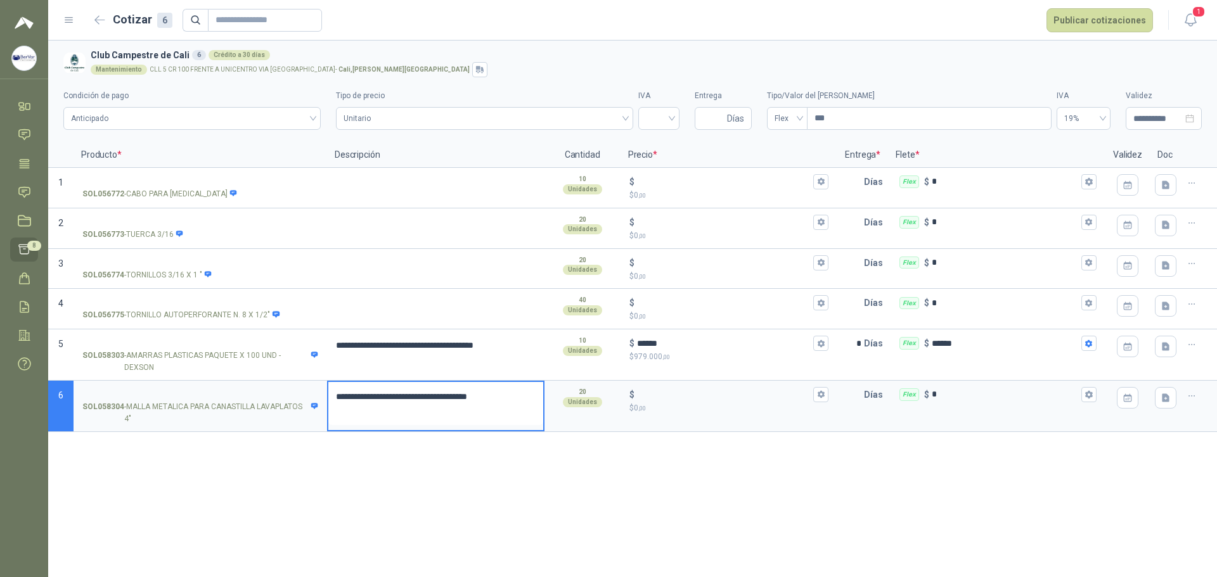
type textarea "**********"
click at [685, 401] on div "$" at bounding box center [729, 394] width 200 height 15
click at [685, 399] on input "$ $ 0 ,00" at bounding box center [724, 395] width 174 height 10
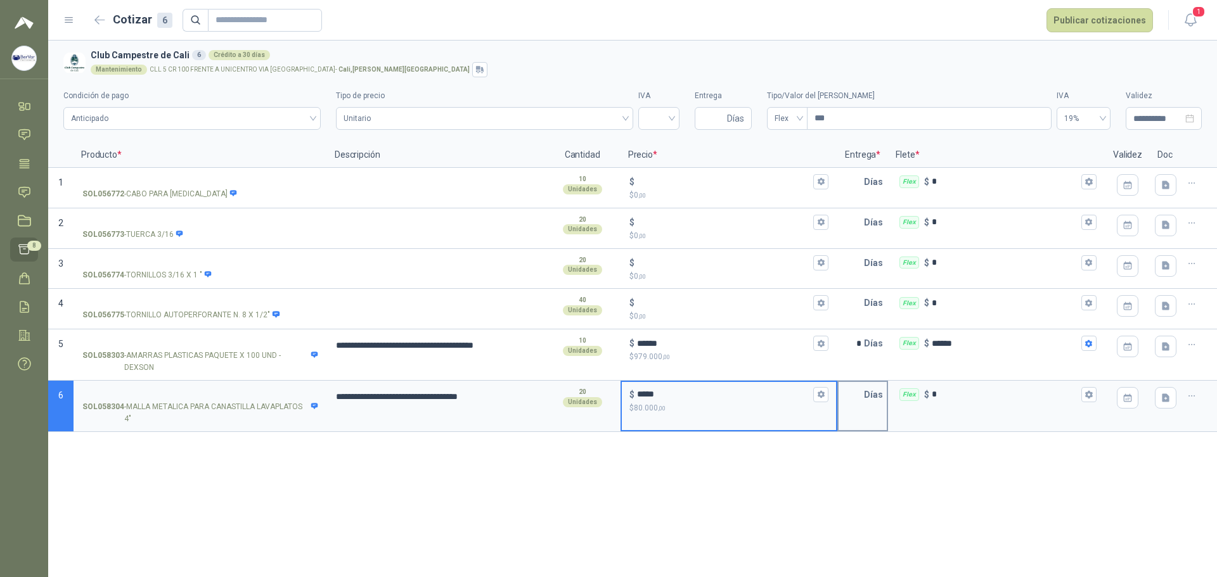
type input "*****"
click at [738, 399] on input "text" at bounding box center [851, 394] width 25 height 25
type input "*"
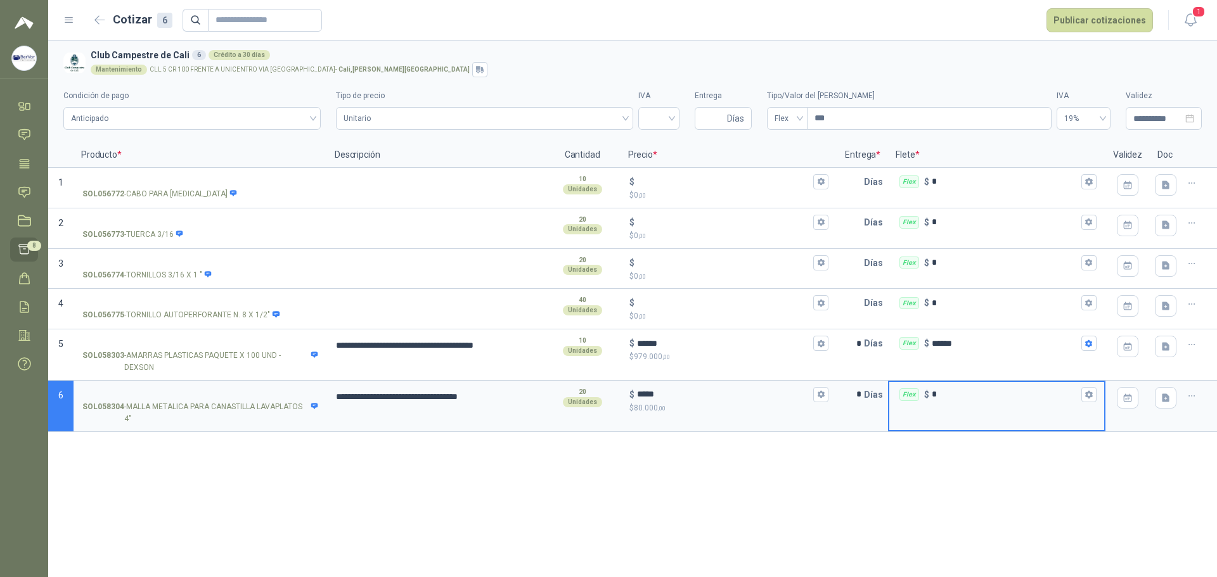
click at [738, 393] on input "*" at bounding box center [1005, 395] width 147 height 10
type input "******"
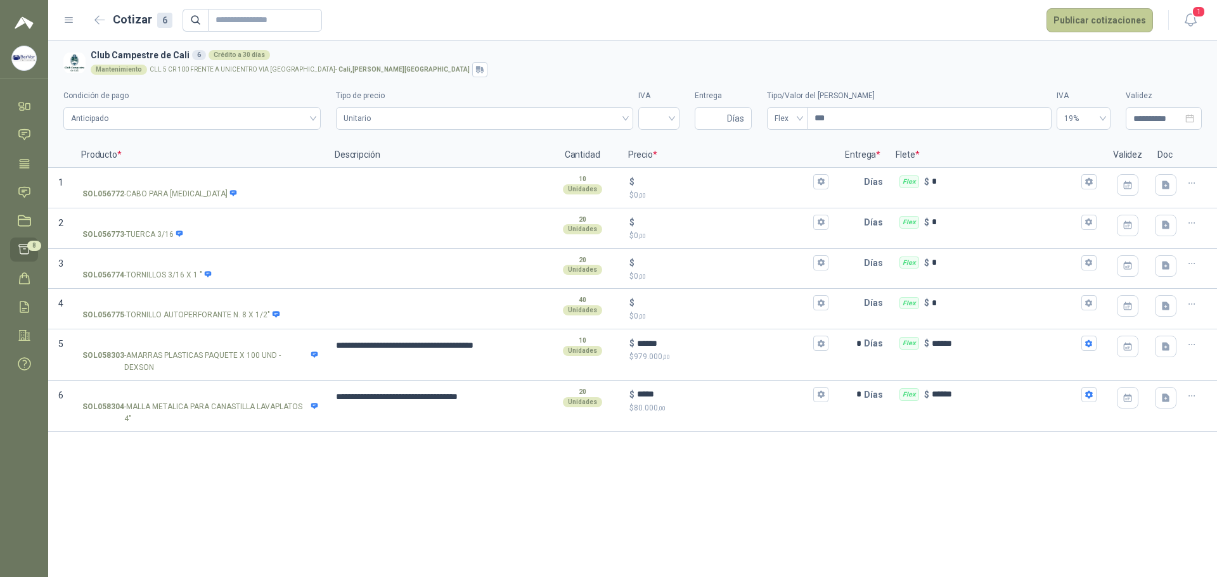
click at [738, 25] on button "Publicar cotizaciones" at bounding box center [1099, 20] width 106 height 24
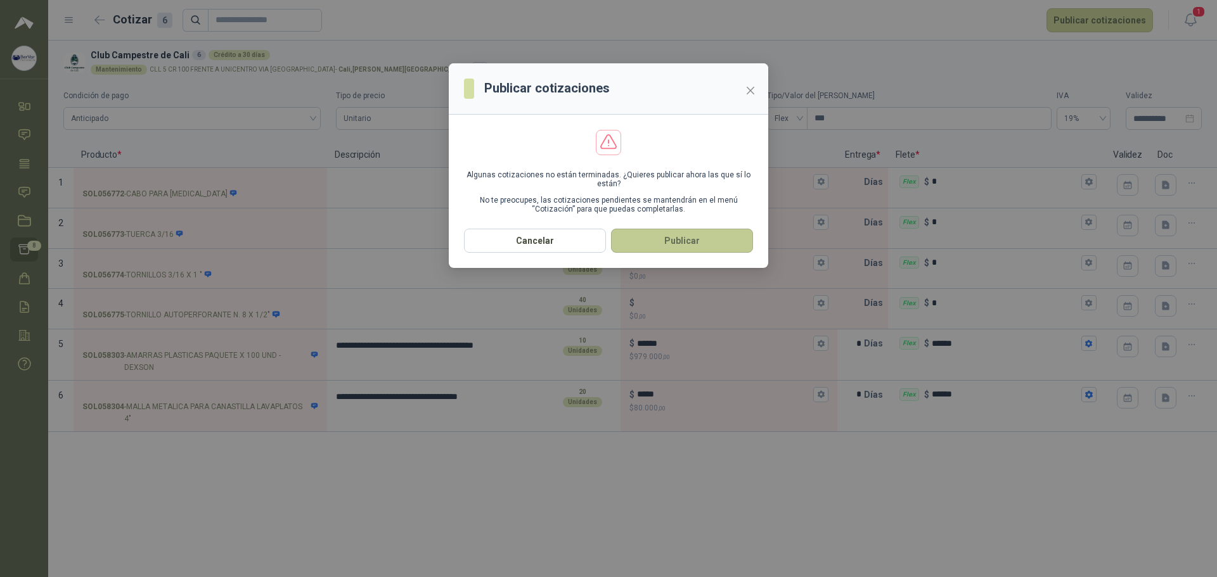
click at [668, 238] on button "Publicar" at bounding box center [682, 241] width 142 height 24
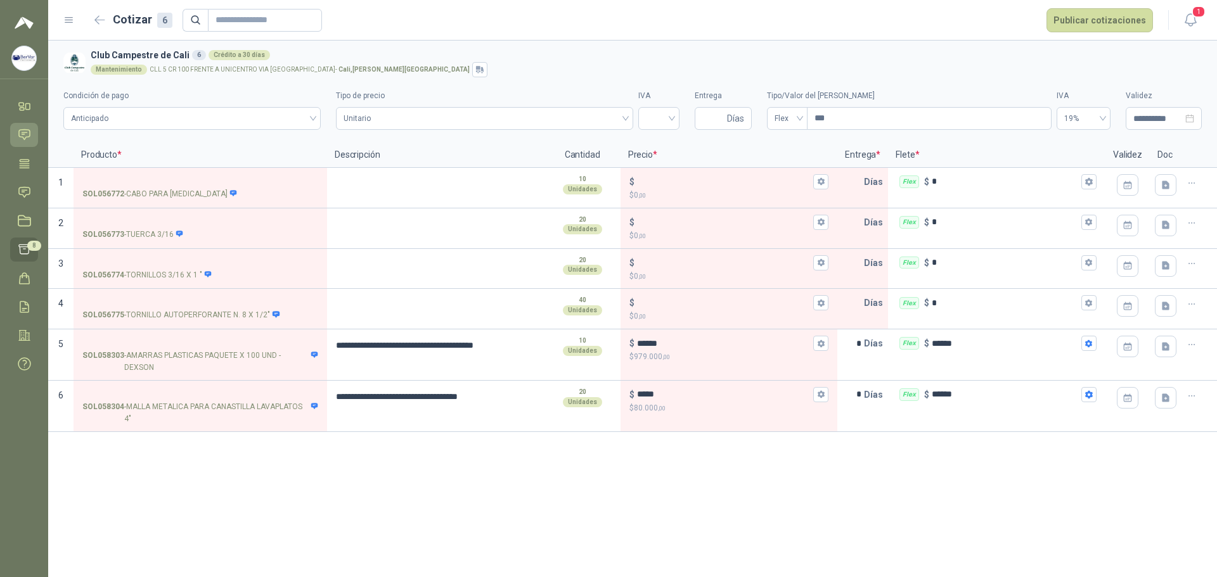
click at [24, 127] on link "Chat" at bounding box center [24, 134] width 28 height 23
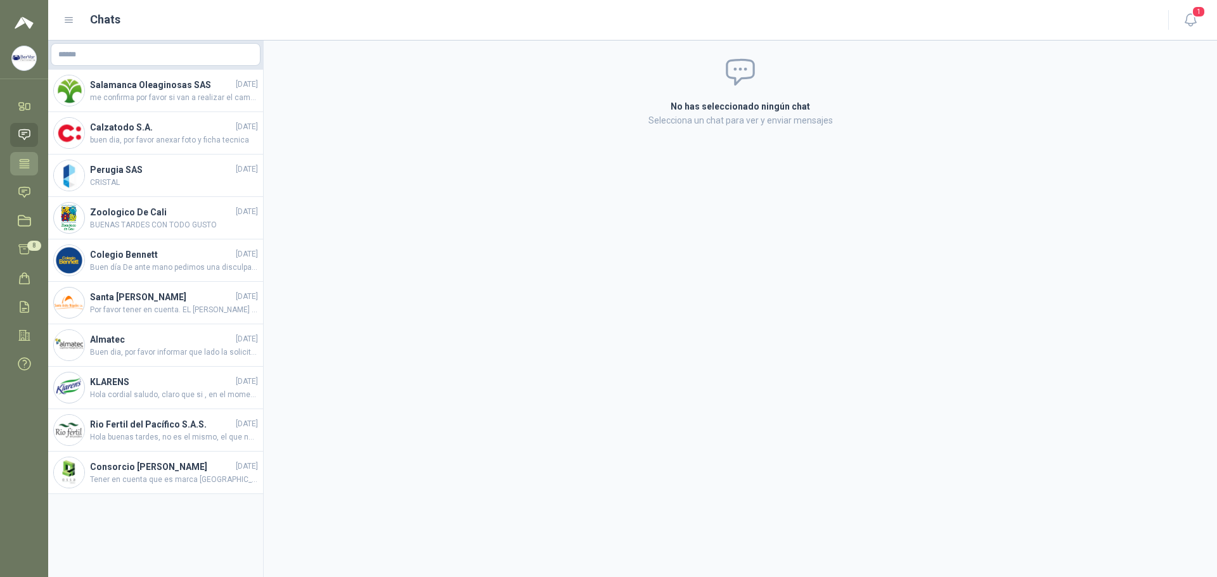
click at [23, 162] on icon at bounding box center [24, 163] width 13 height 13
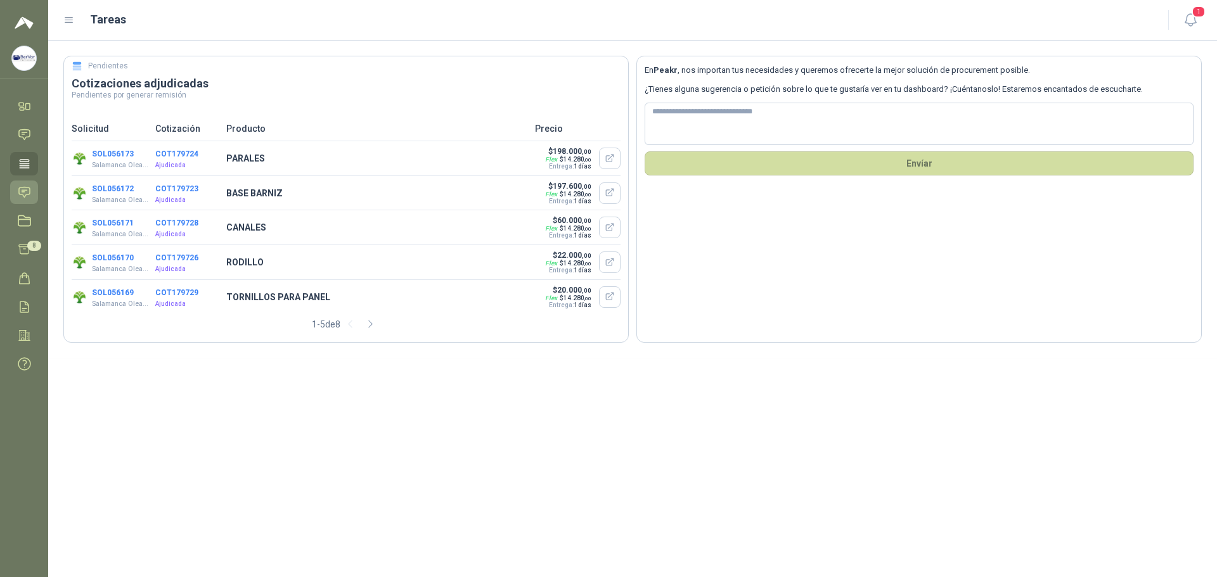
click at [25, 191] on icon at bounding box center [24, 192] width 13 height 13
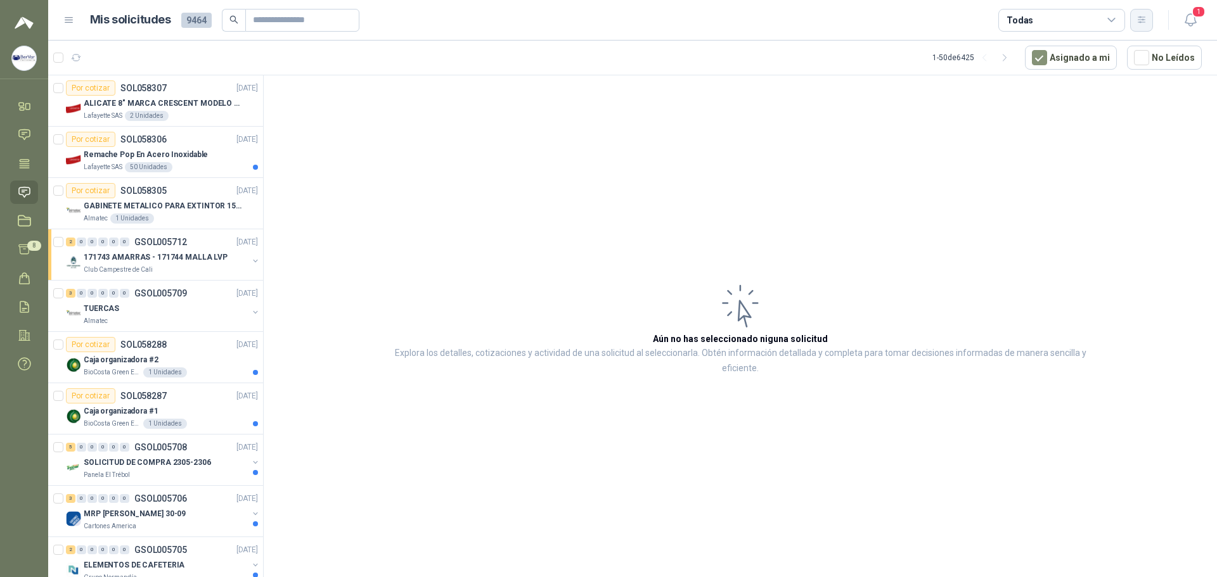
click at [738, 15] on icon "button" at bounding box center [1141, 20] width 11 height 11
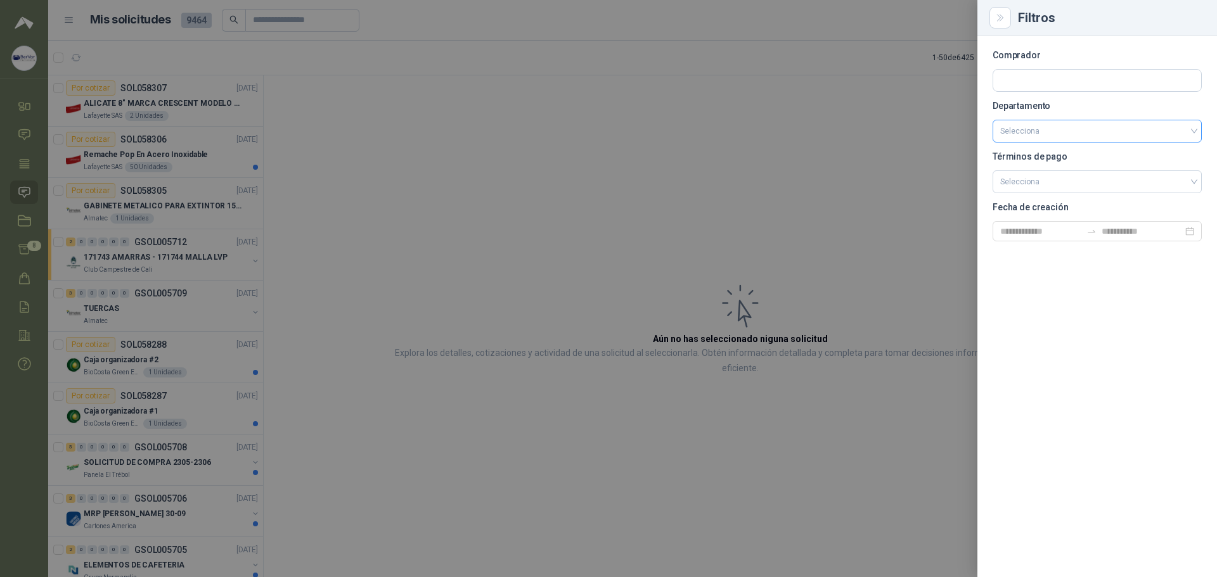
click at [738, 134] on input "search" at bounding box center [1097, 131] width 194 height 22
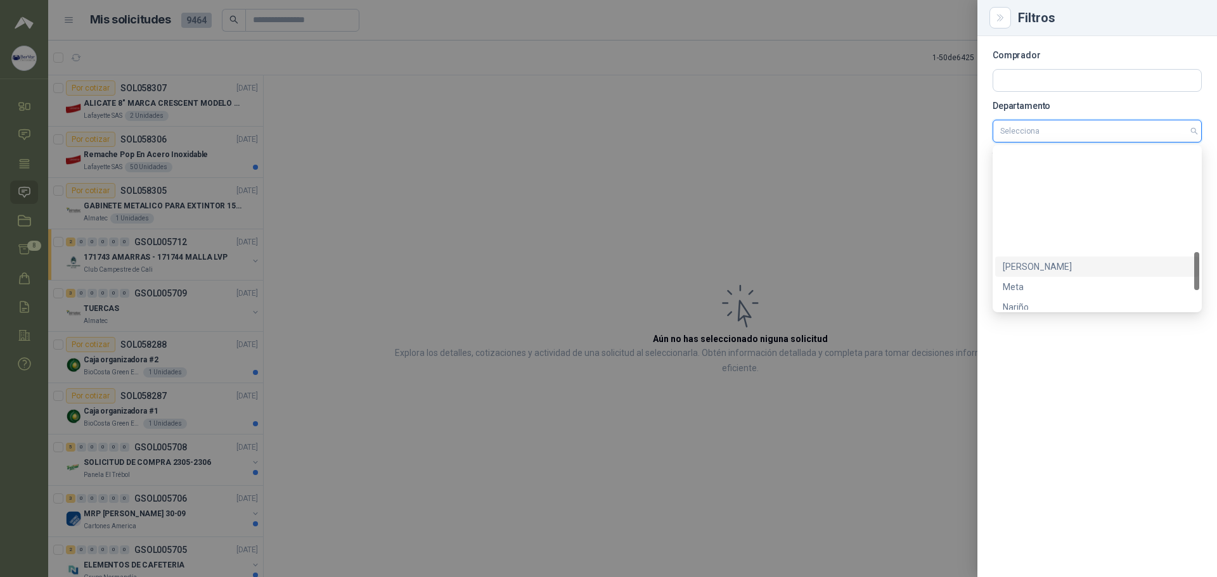
scroll to position [527, 0]
click at [738, 257] on div "[PERSON_NAME][GEOGRAPHIC_DATA]" at bounding box center [1097, 259] width 189 height 14
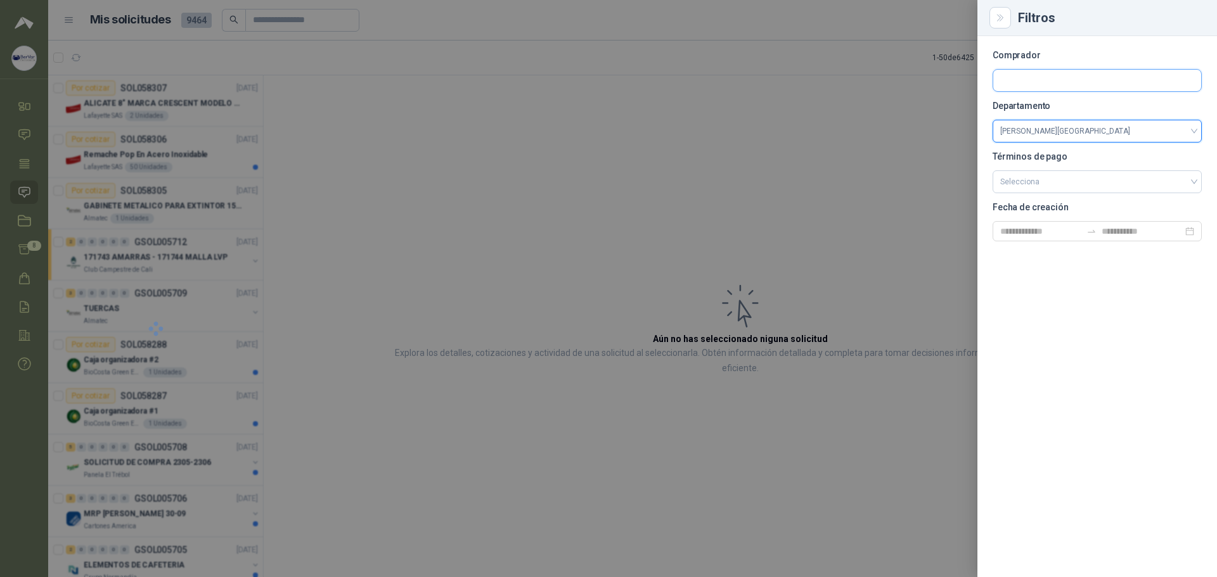
click at [738, 84] on input "text" at bounding box center [1097, 81] width 208 height 22
click at [738, 85] on input "text" at bounding box center [1097, 81] width 208 height 22
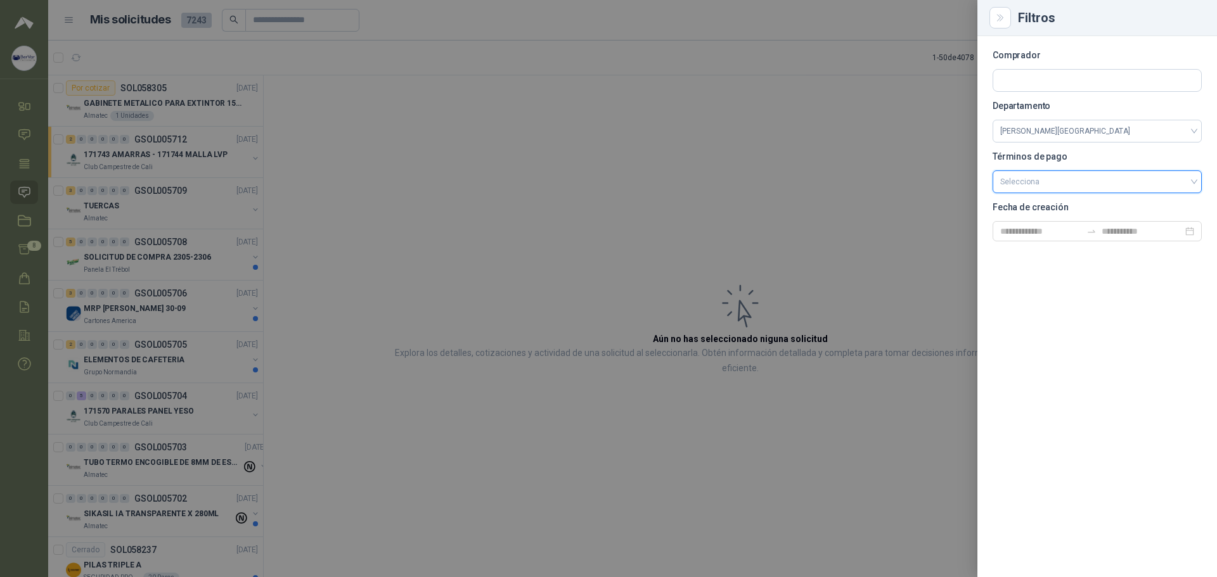
click at [738, 181] on input "search" at bounding box center [1097, 180] width 194 height 19
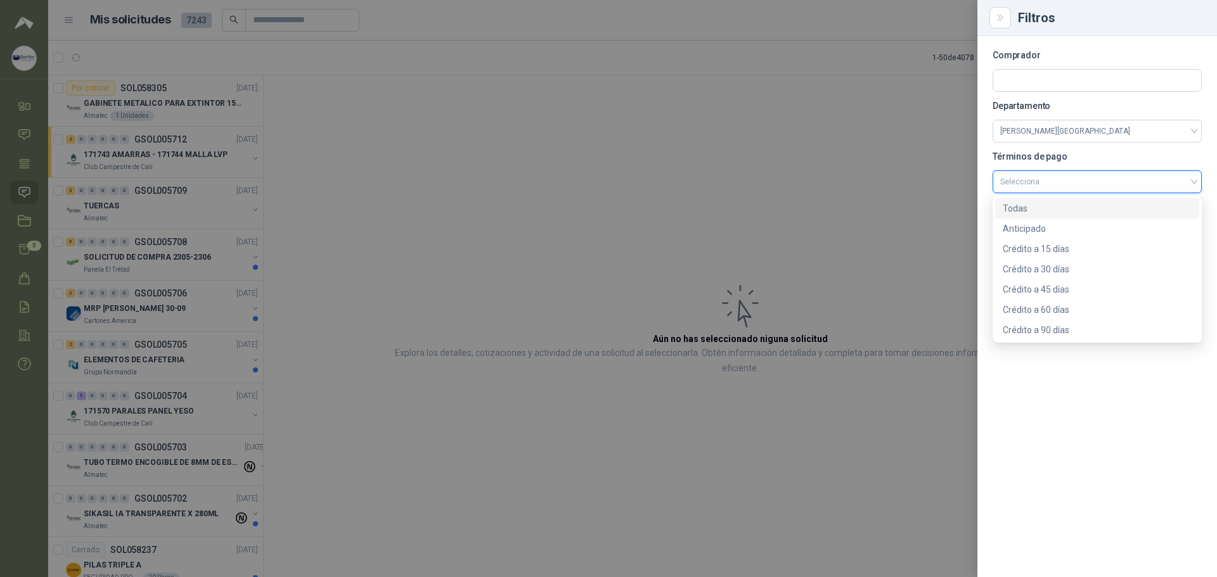
click at [738, 181] on input "search" at bounding box center [1097, 180] width 194 height 19
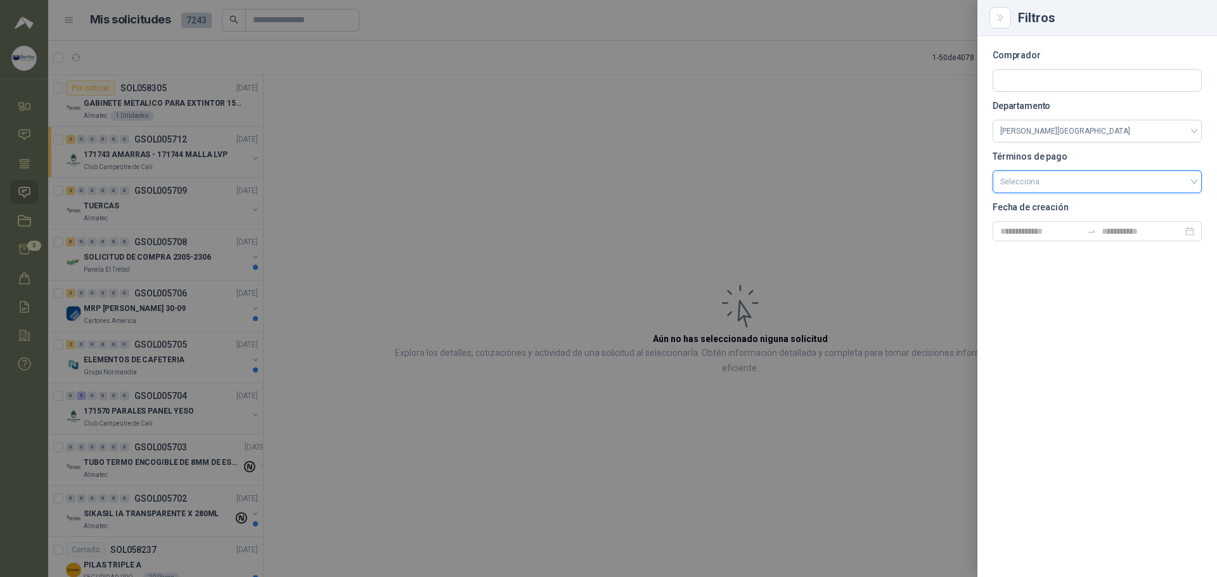
click at [738, 32] on div at bounding box center [608, 288] width 1217 height 577
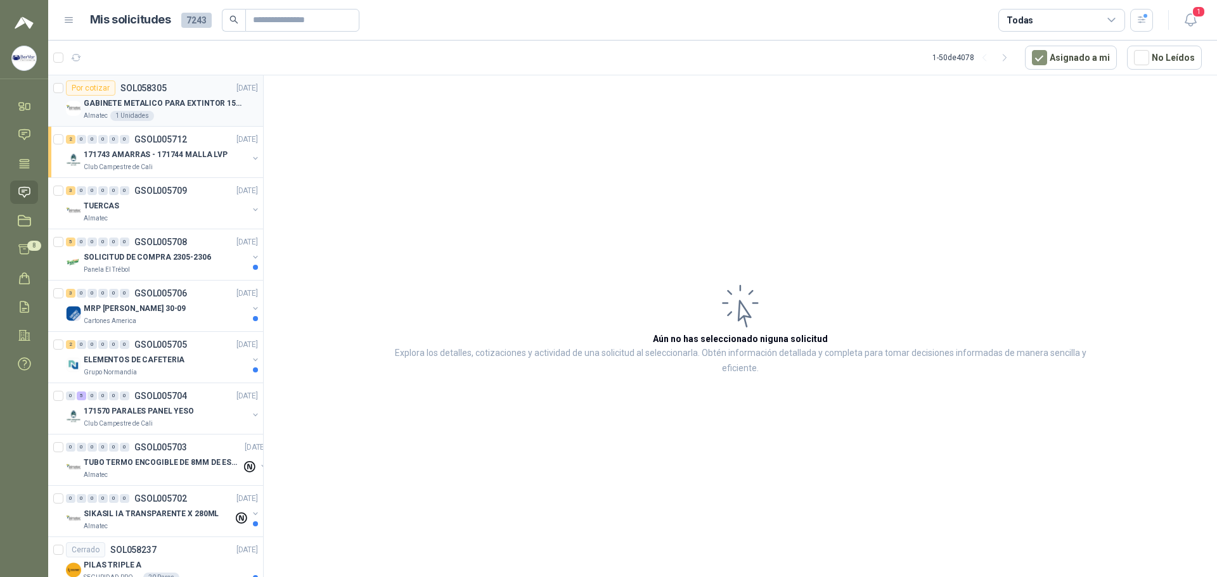
click at [200, 94] on div "Por cotizar SOL058305 [DATE]" at bounding box center [162, 87] width 192 height 15
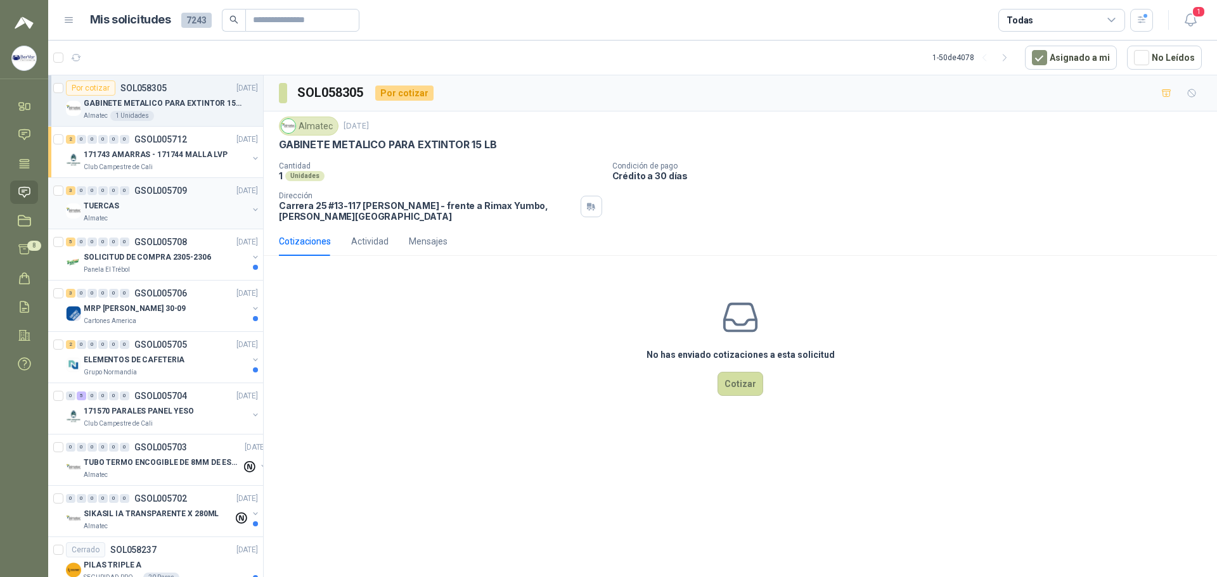
click at [176, 196] on div "3 0 0 0 0 0 GSOL005709 [DATE]" at bounding box center [163, 190] width 195 height 15
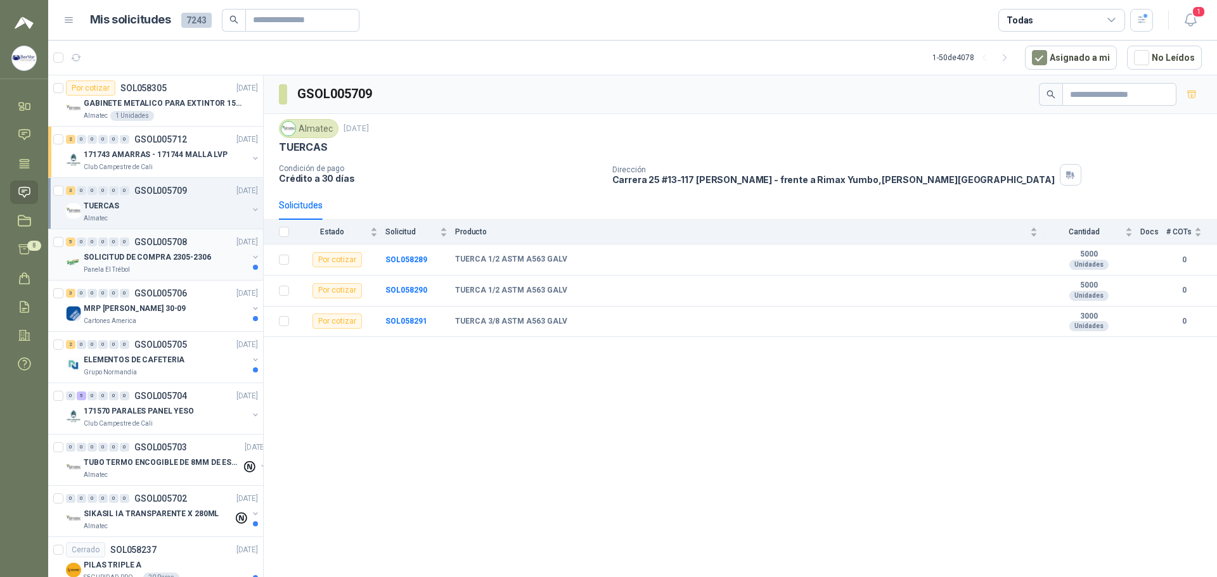
click at [183, 265] on div "Panela El Trébol" at bounding box center [166, 270] width 164 height 10
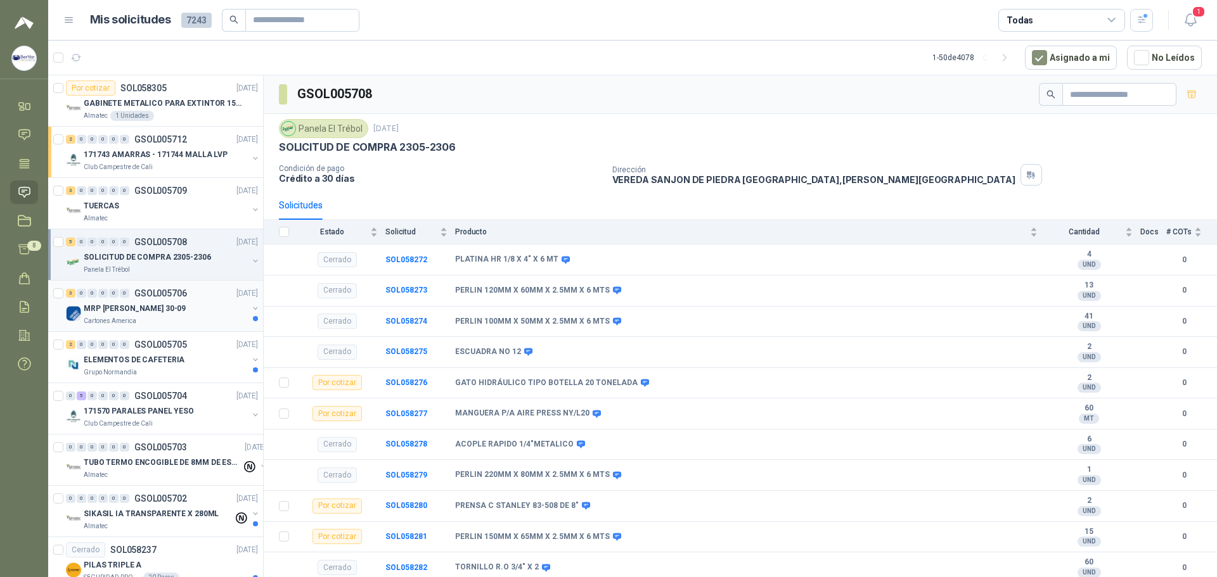
click at [193, 299] on div "3 0 0 0 0 0 GSOL005706 [DATE]" at bounding box center [163, 293] width 195 height 15
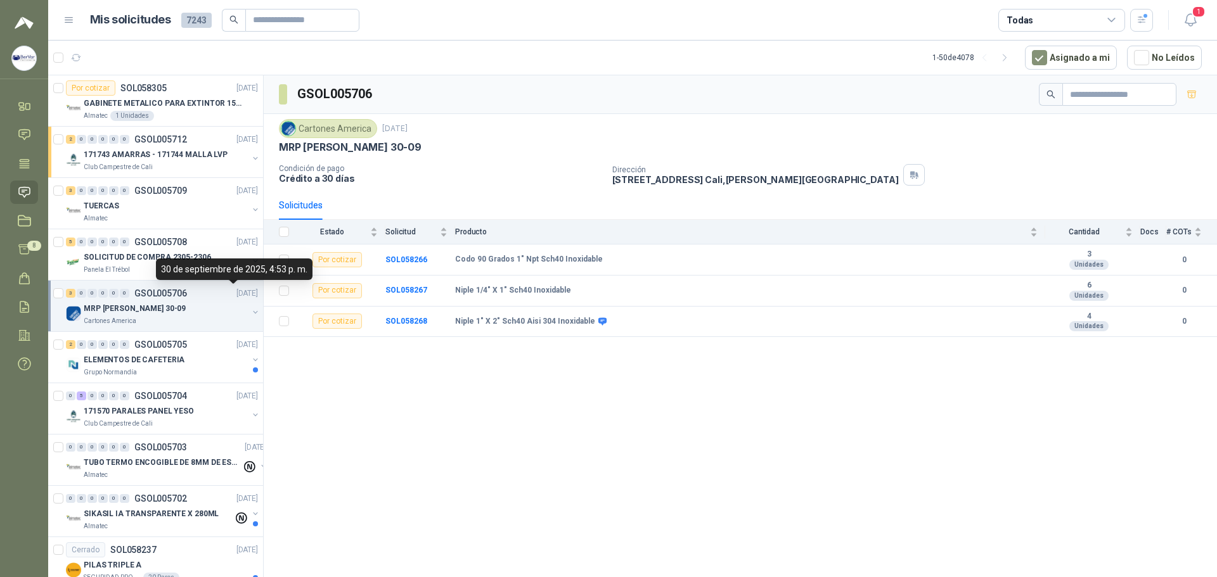
scroll to position [63, 0]
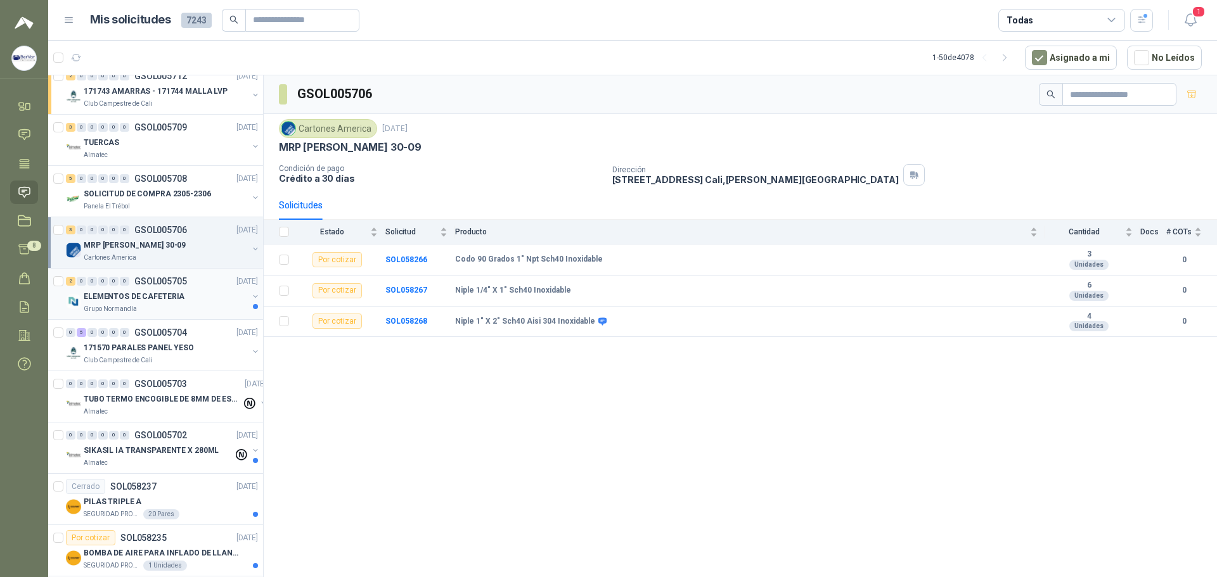
click at [168, 292] on p "ELEMENTOS DE CAFETERIA" at bounding box center [134, 297] width 101 height 12
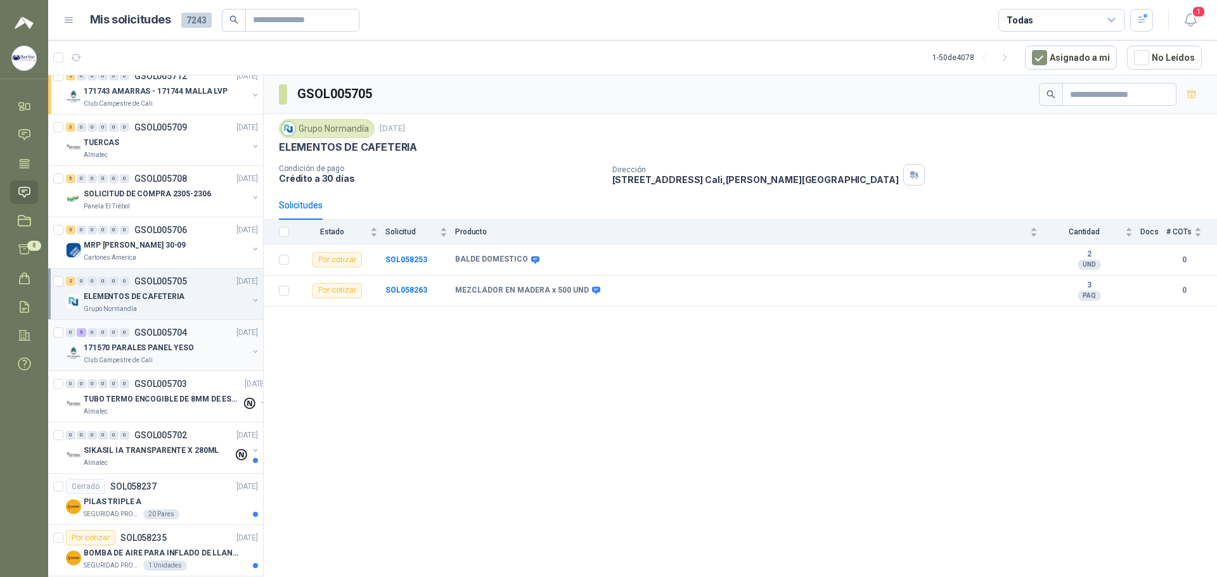
click at [191, 349] on div "171570 PARALES PANEL YESO" at bounding box center [166, 347] width 164 height 15
